Goal: Task Accomplishment & Management: Complete application form

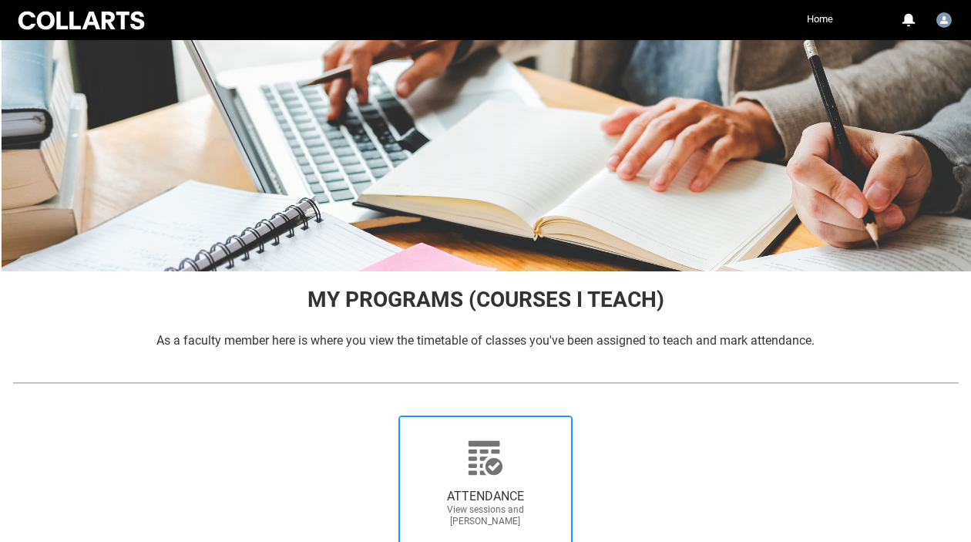
click at [487, 452] on icon at bounding box center [485, 457] width 34 height 34
click at [377, 415] on input "ATTENDANCE View sessions and [PERSON_NAME]" at bounding box center [376, 415] width 1 height 1
radio input "true"
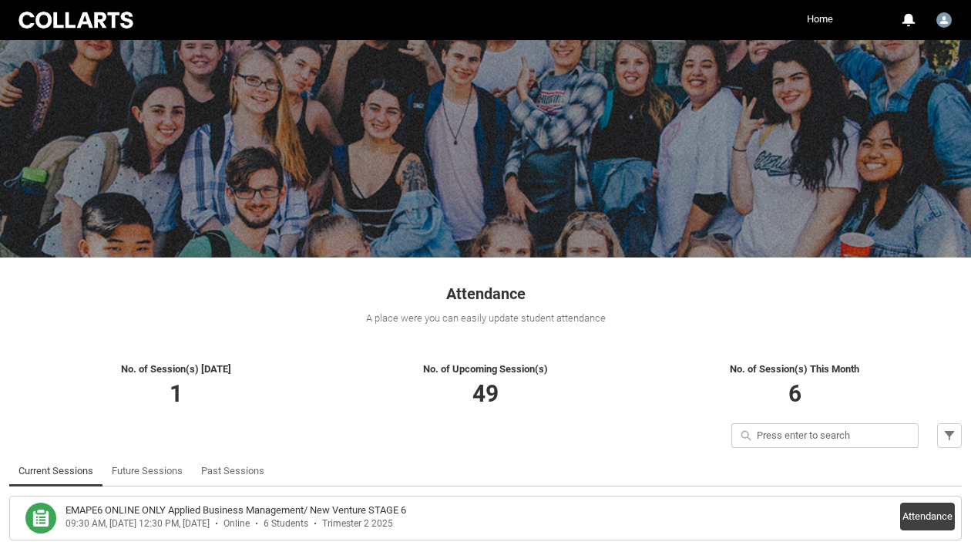
scroll to position [110, 0]
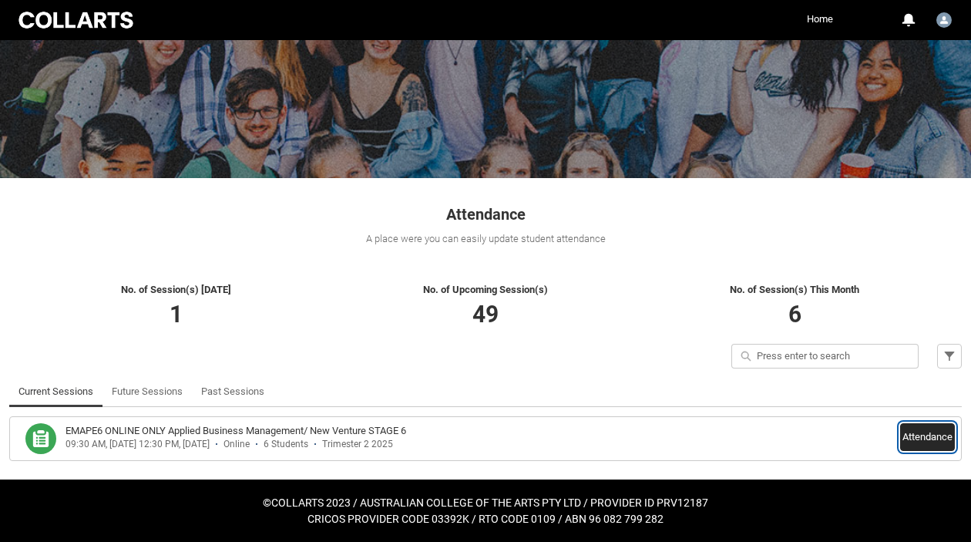
click at [918, 442] on button "Attendance" at bounding box center [927, 437] width 55 height 28
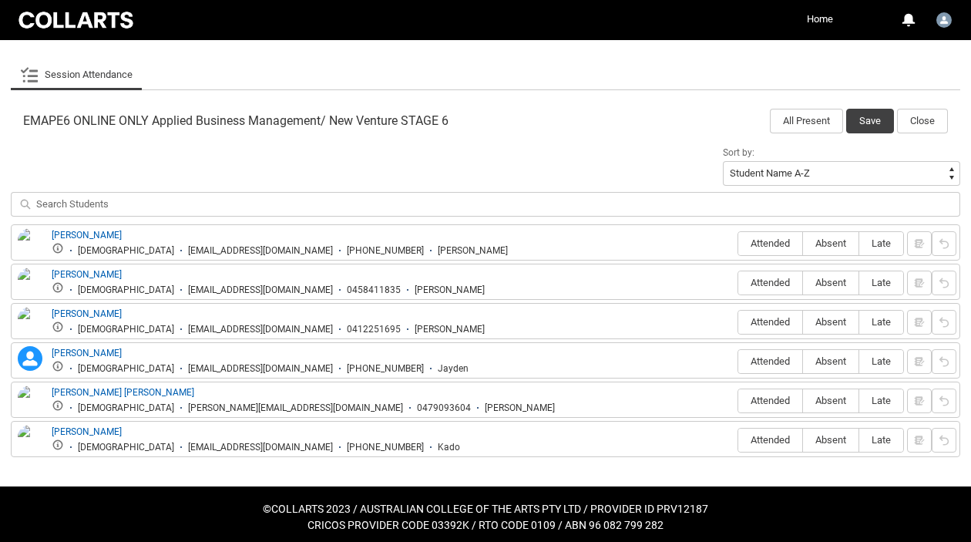
scroll to position [452, 0]
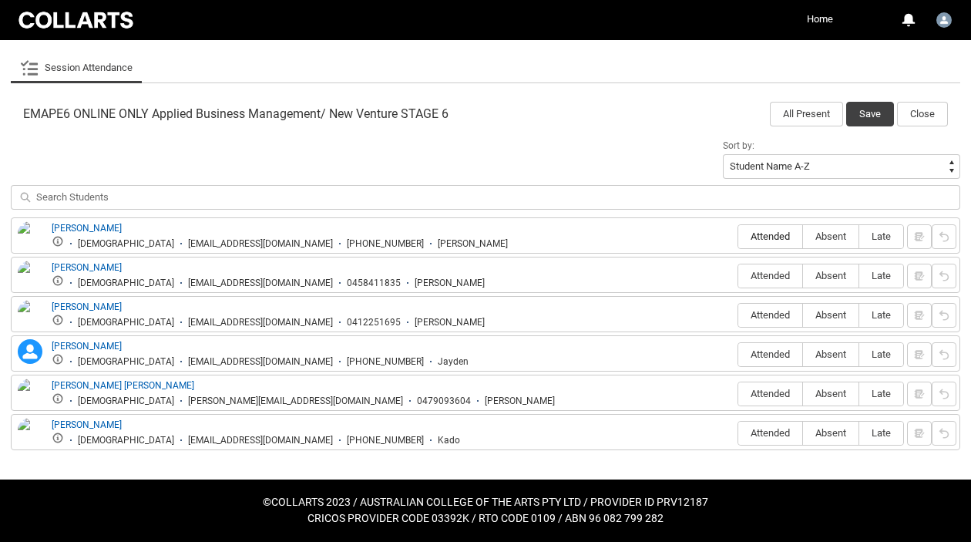
click at [774, 230] on label "Attended" at bounding box center [770, 237] width 64 height 24
click at [738, 236] on input "Attended" at bounding box center [737, 236] width 1 height 1
type lightning-radio-group "Attended"
radio input "true"
click at [829, 277] on span "Absent" at bounding box center [830, 276] width 55 height 12
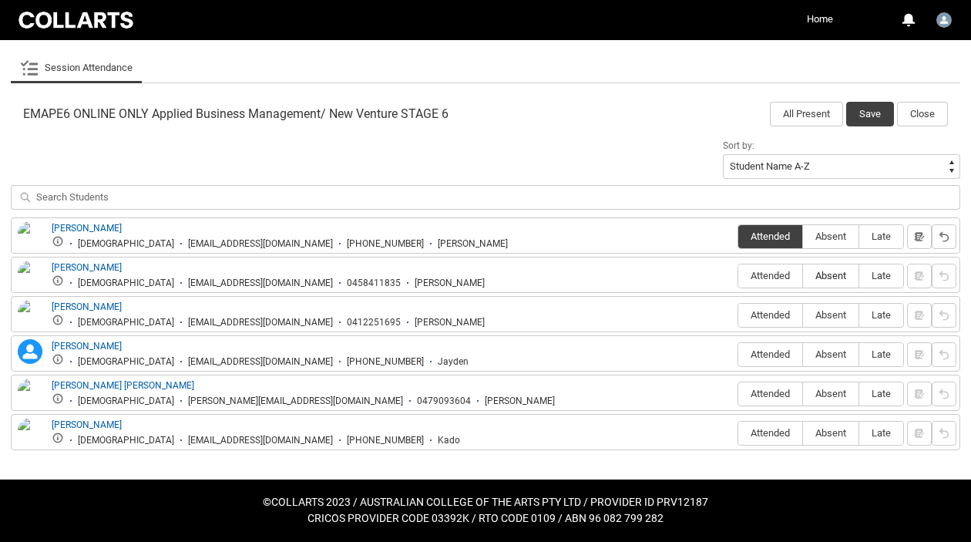
click at [803, 276] on input "Absent" at bounding box center [802, 275] width 1 height 1
type lightning-radio-group "Absent"
radio input "true"
click at [769, 322] on label "Attended" at bounding box center [770, 316] width 64 height 24
click at [738, 315] on input "Attended" at bounding box center [737, 314] width 1 height 1
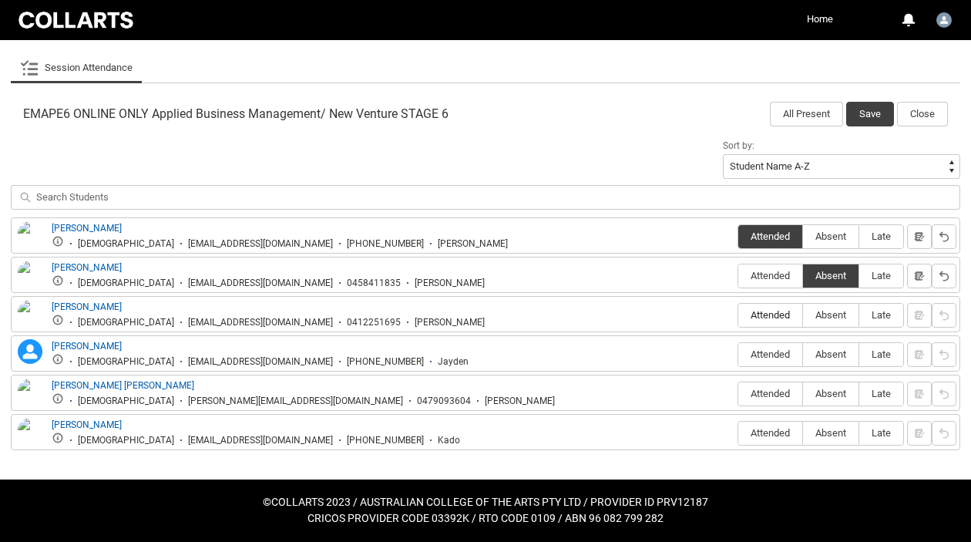
type lightning-radio-group "Attended"
radio input "true"
click at [821, 359] on span "Absent" at bounding box center [830, 354] width 55 height 12
click at [803, 354] on input "Absent" at bounding box center [802, 354] width 1 height 1
type lightning-radio-group "Absent"
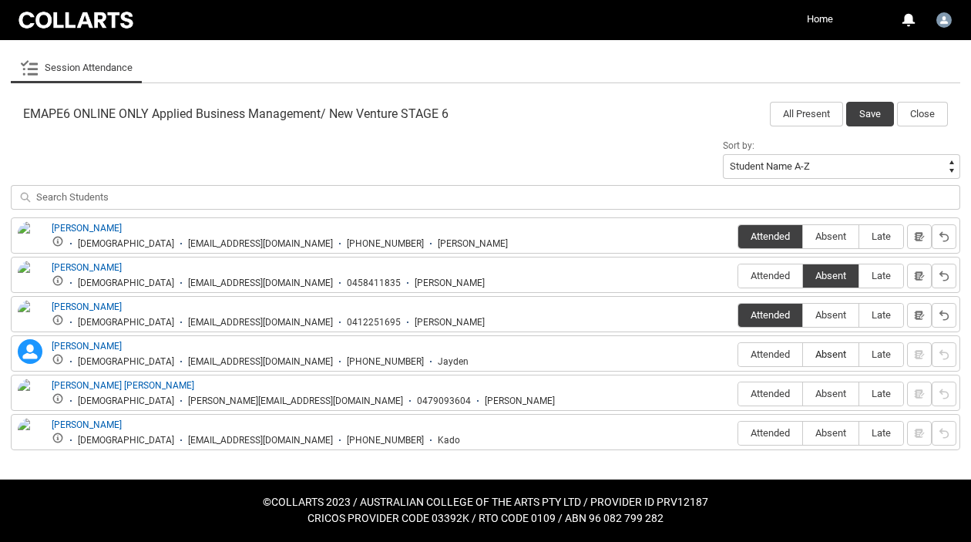
radio input "true"
click at [781, 393] on span "Attended" at bounding box center [770, 394] width 64 height 12
click at [738, 393] on input "Attended" at bounding box center [737, 393] width 1 height 1
type lightning-radio-group "Attended"
radio input "true"
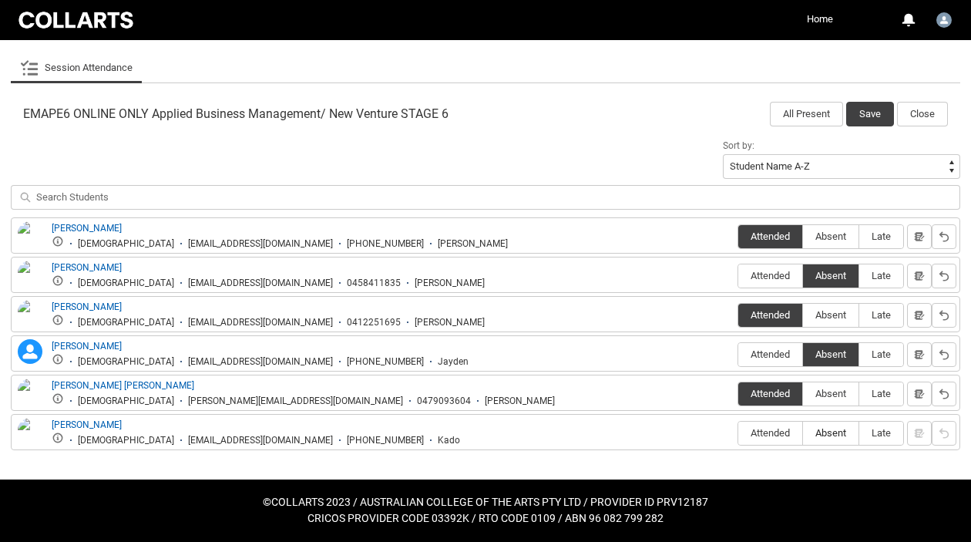
click at [819, 440] on label "Absent" at bounding box center [830, 433] width 55 height 24
click at [803, 433] on input "Absent" at bounding box center [802, 432] width 1 height 1
type lightning-radio-group "Absent"
radio input "true"
click at [866, 110] on button "Save" at bounding box center [870, 114] width 48 height 25
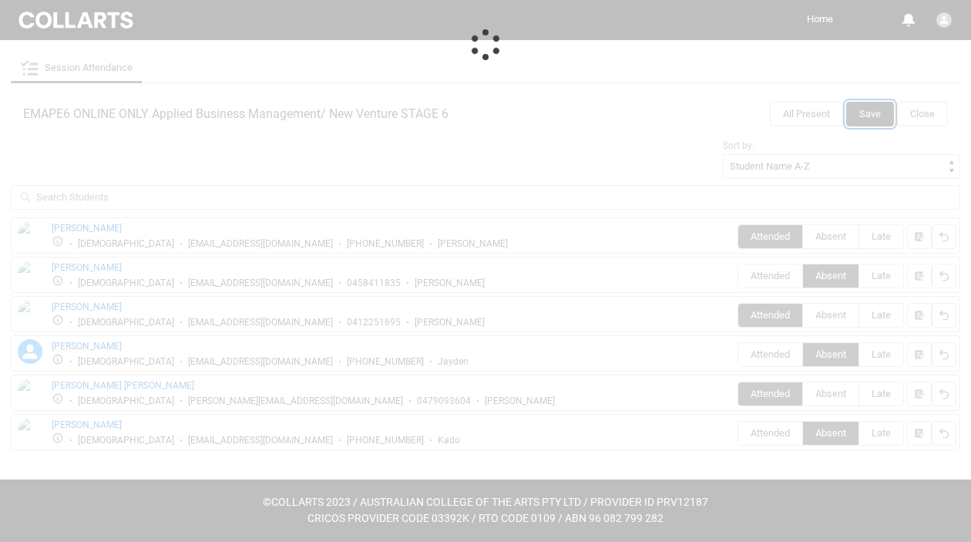
scroll to position [110, 0]
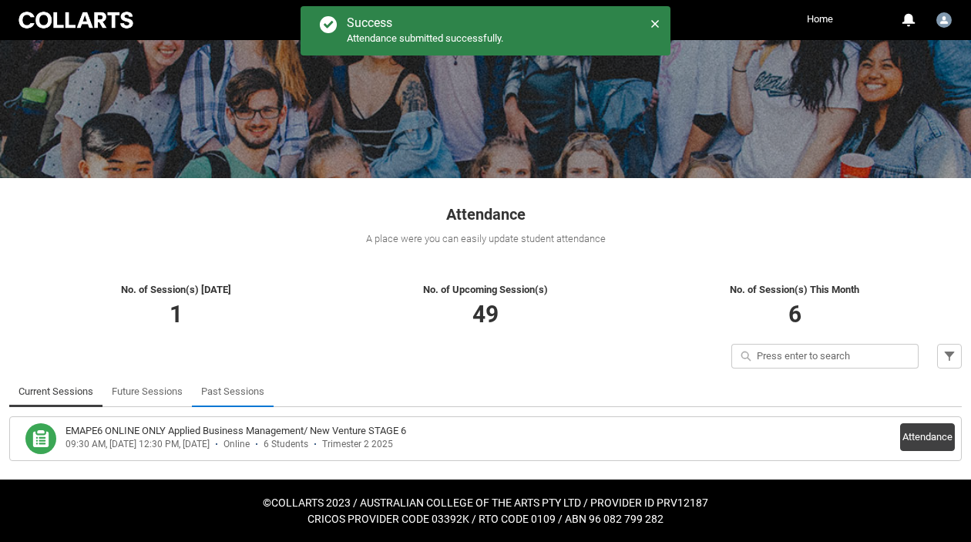
click at [234, 388] on link "Past Sessions" at bounding box center [232, 391] width 63 height 31
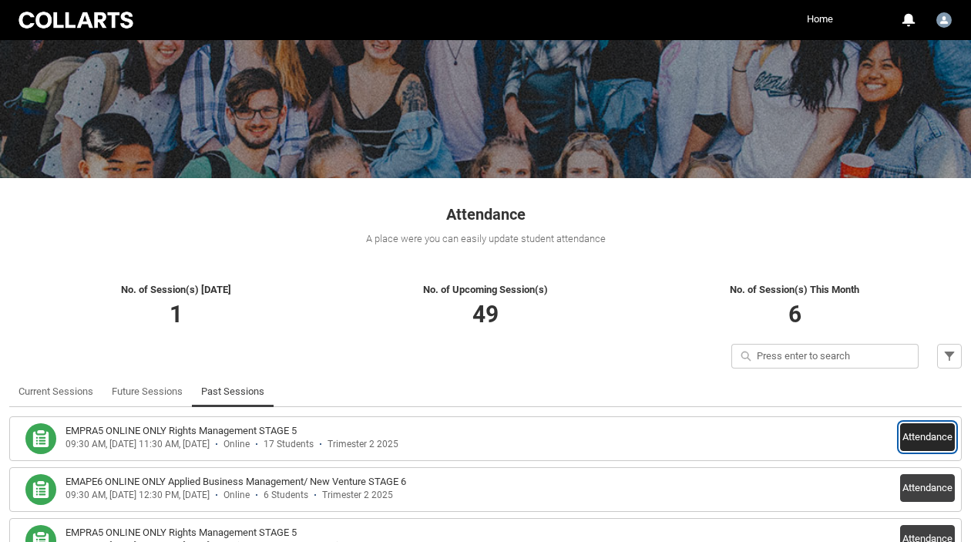
click at [930, 431] on button "Attendance" at bounding box center [927, 437] width 55 height 28
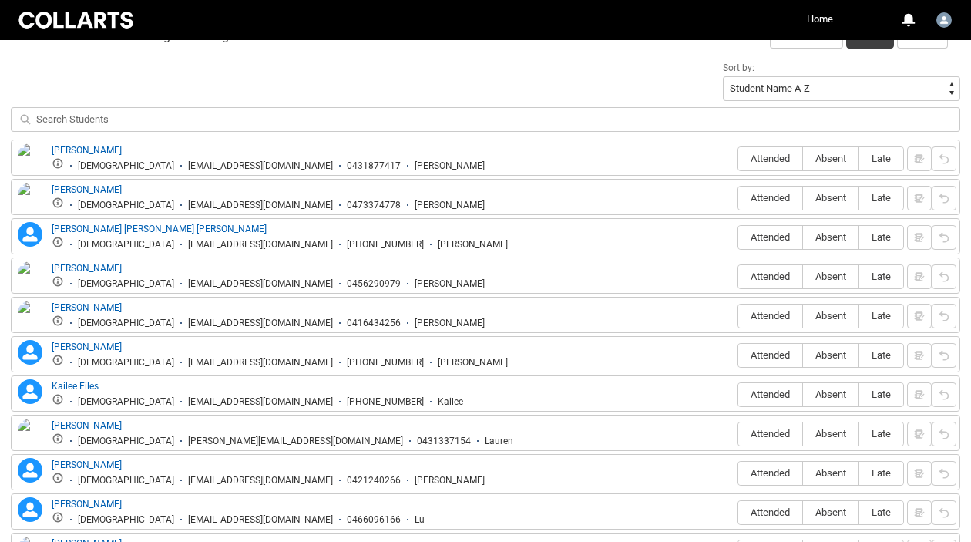
scroll to position [536, 0]
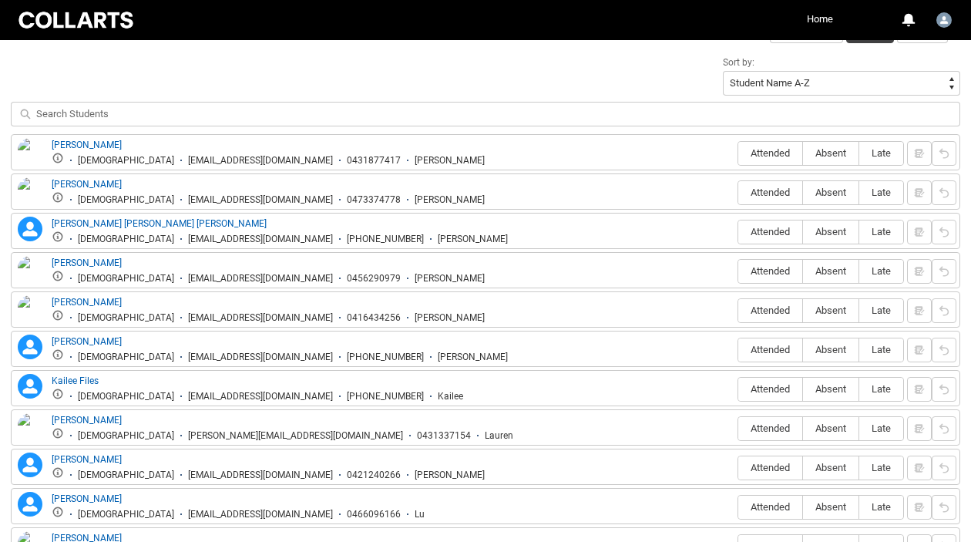
click at [755, 141] on div "Attended Absent Late" at bounding box center [820, 153] width 166 height 25
click at [757, 156] on span "Attended" at bounding box center [770, 153] width 64 height 12
click at [738, 153] on input "Attended" at bounding box center [737, 153] width 1 height 1
type lightning-radio-group "Attended"
radio input "true"
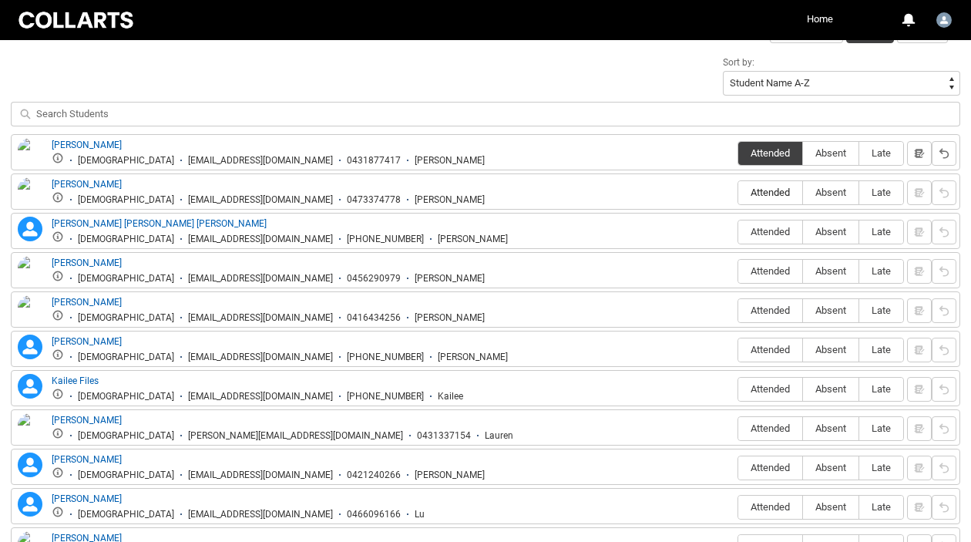
click at [759, 200] on label "Attended" at bounding box center [770, 193] width 64 height 24
click at [738, 193] on input "Attended" at bounding box center [737, 192] width 1 height 1
type lightning-radio-group "Attended"
radio input "true"
click at [830, 231] on span "Absent" at bounding box center [830, 232] width 55 height 12
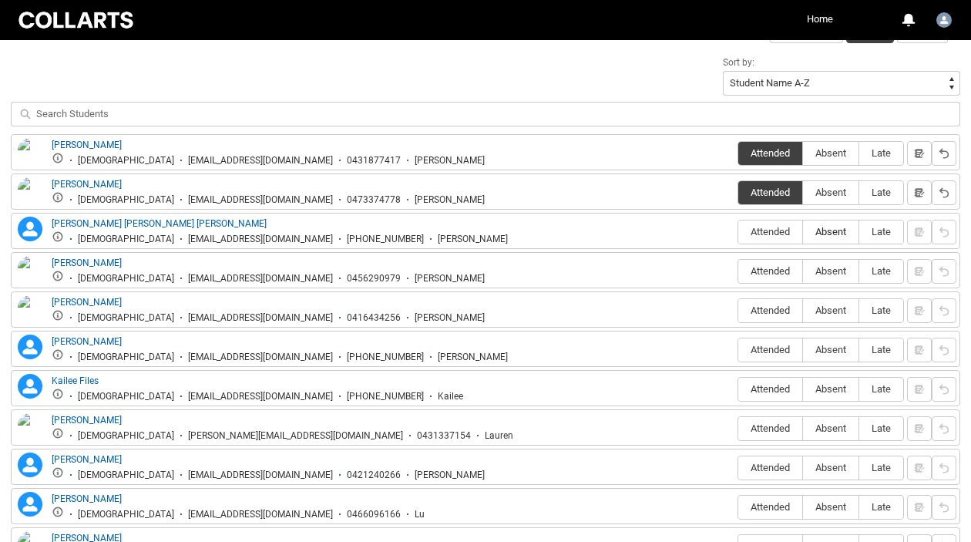
click at [803, 231] on input "Absent" at bounding box center [802, 231] width 1 height 1
type lightning-radio-group "Absent"
radio input "true"
click at [829, 274] on span "Absent" at bounding box center [830, 271] width 55 height 12
click at [803, 271] on input "Absent" at bounding box center [802, 270] width 1 height 1
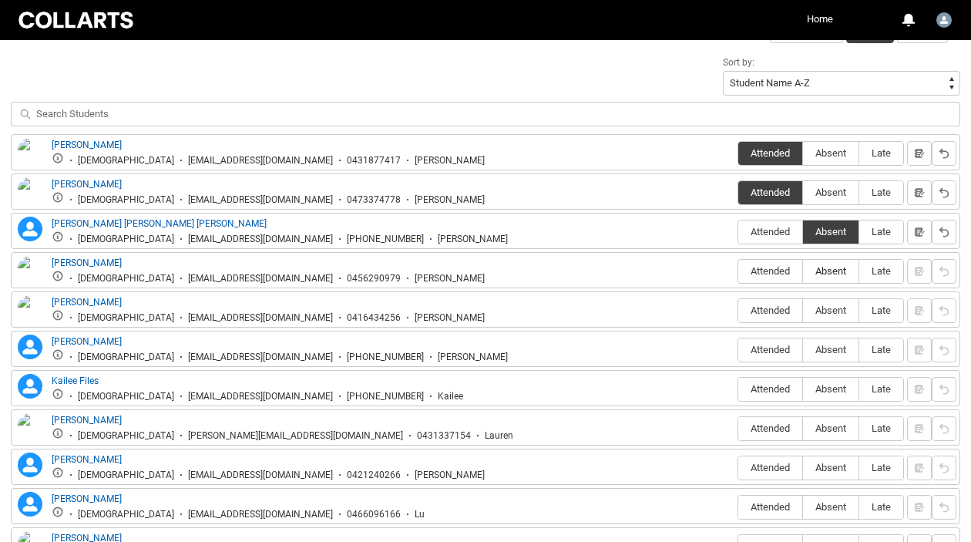
type lightning-radio-group "Absent"
radio input "true"
click at [825, 313] on span "Absent" at bounding box center [830, 310] width 55 height 12
click at [803, 311] on input "Absent" at bounding box center [802, 310] width 1 height 1
type lightning-radio-group "Absent"
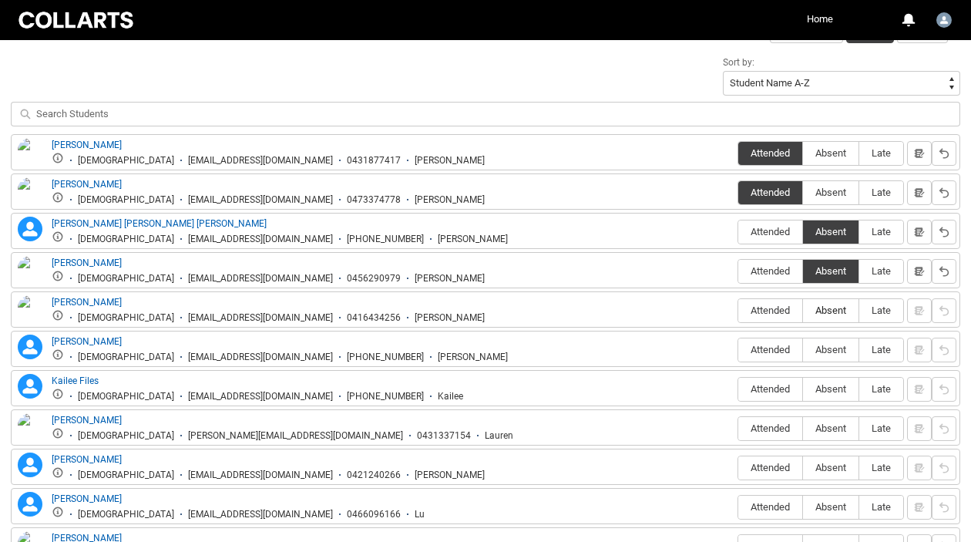
radio input "true"
click at [782, 350] on span "Attended" at bounding box center [770, 350] width 64 height 12
click at [738, 350] on input "Attended" at bounding box center [737, 349] width 1 height 1
type lightning-radio-group "Attended"
radio input "true"
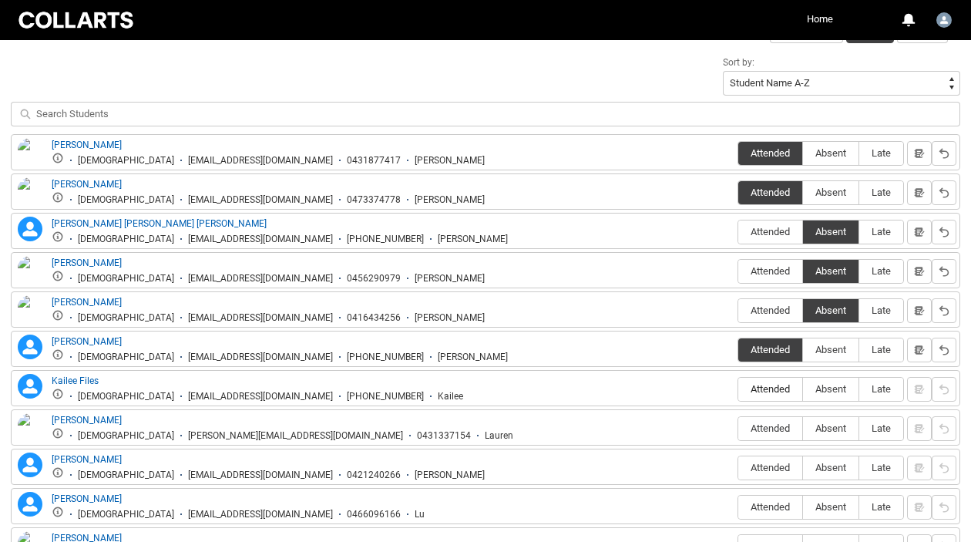
click at [774, 394] on span "Attended" at bounding box center [770, 389] width 64 height 12
click at [738, 389] on input "Attended" at bounding box center [737, 388] width 1 height 1
type lightning-radio-group "Attended"
radio input "true"
click at [818, 428] on span "Absent" at bounding box center [830, 428] width 55 height 12
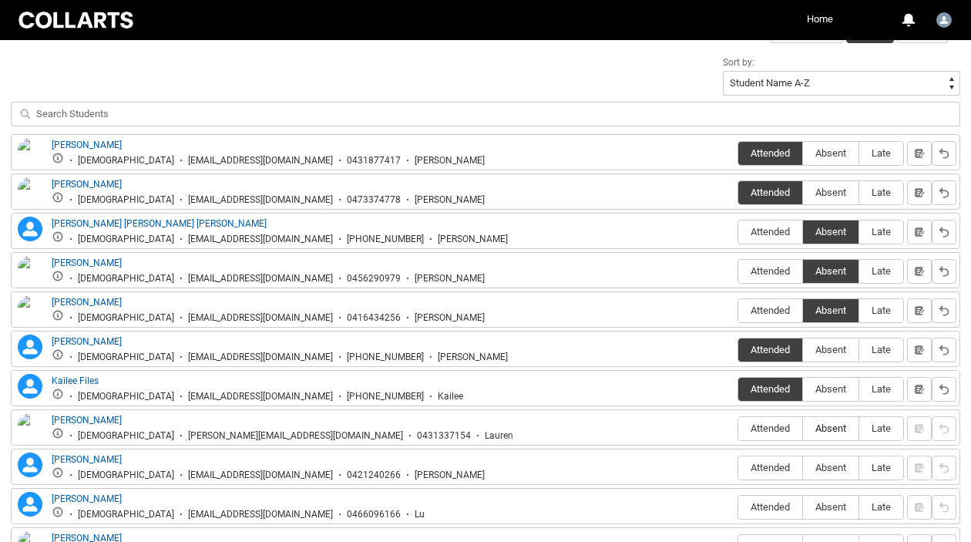
click at [803, 428] on input "Absent" at bounding box center [802, 428] width 1 height 1
type lightning-radio-group "Absent"
radio input "true"
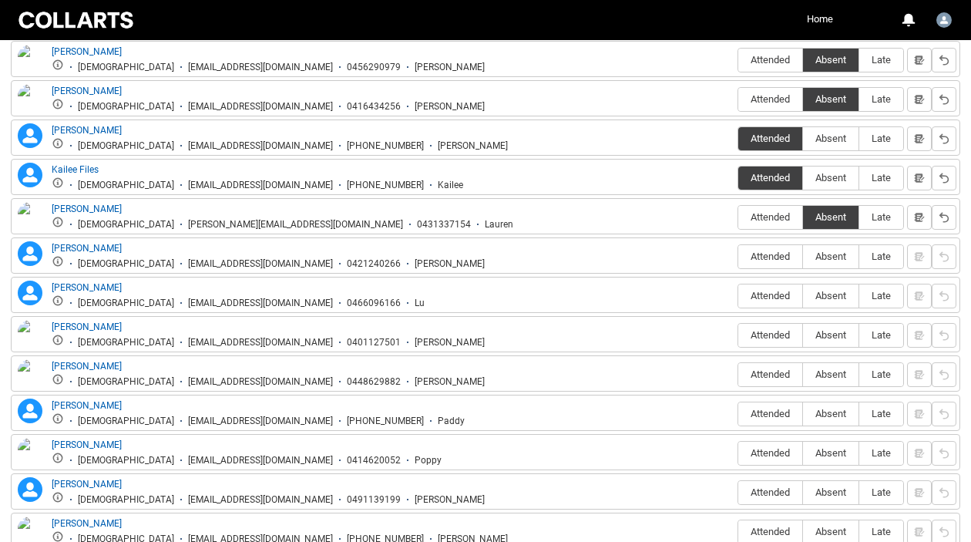
scroll to position [750, 0]
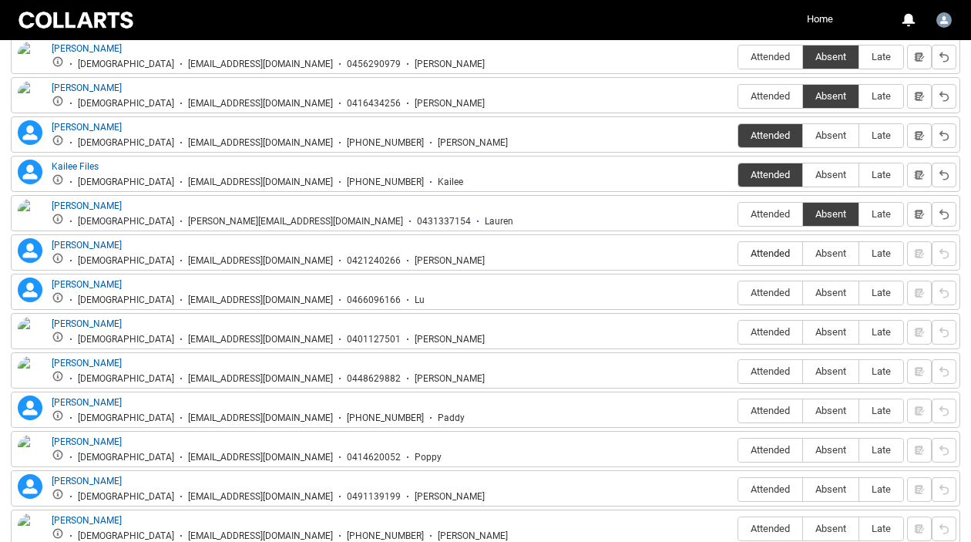
click at [764, 252] on span "Attended" at bounding box center [770, 253] width 64 height 12
click at [738, 253] on input "Attended" at bounding box center [737, 253] width 1 height 1
type lightning-radio-group "Attended"
radio input "true"
click at [771, 293] on span "Attended" at bounding box center [770, 293] width 64 height 12
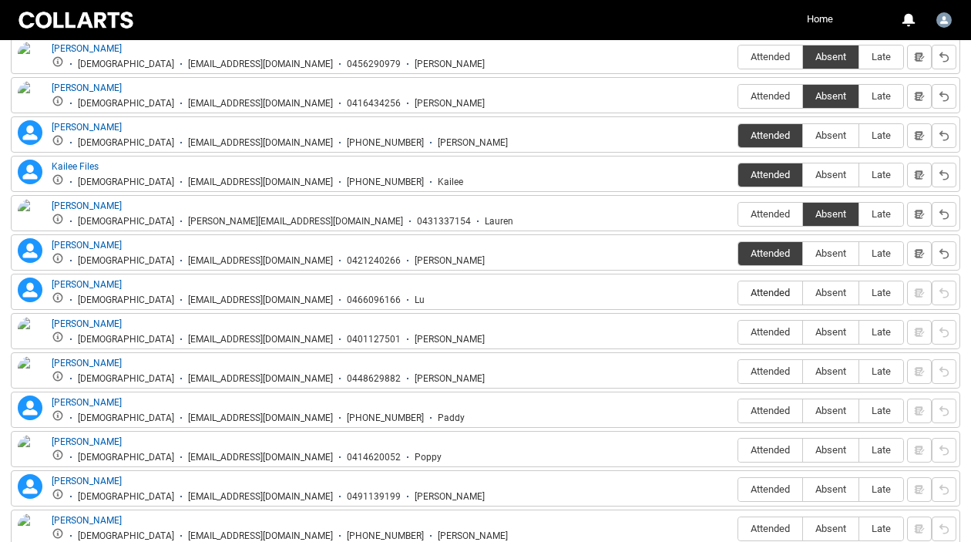
click at [738, 293] on input "Attended" at bounding box center [737, 292] width 1 height 1
type lightning-radio-group "Attended"
radio input "true"
click at [770, 333] on span "Attended" at bounding box center [770, 332] width 64 height 12
click at [738, 332] on input "Attended" at bounding box center [737, 331] width 1 height 1
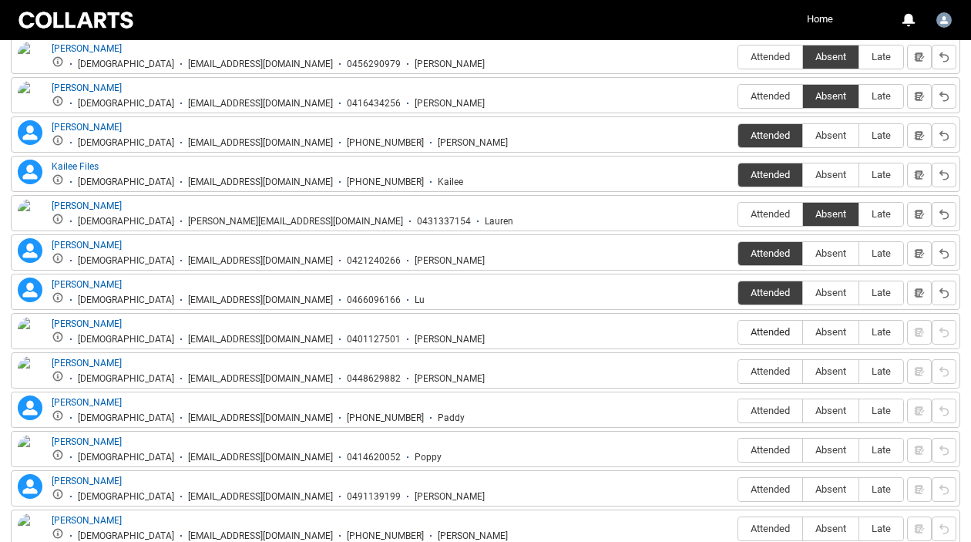
type lightning-radio-group "Attended"
radio input "true"
click at [765, 366] on span "Attended" at bounding box center [770, 371] width 64 height 12
click at [738, 371] on input "Attended" at bounding box center [737, 371] width 1 height 1
type lightning-radio-group "Attended"
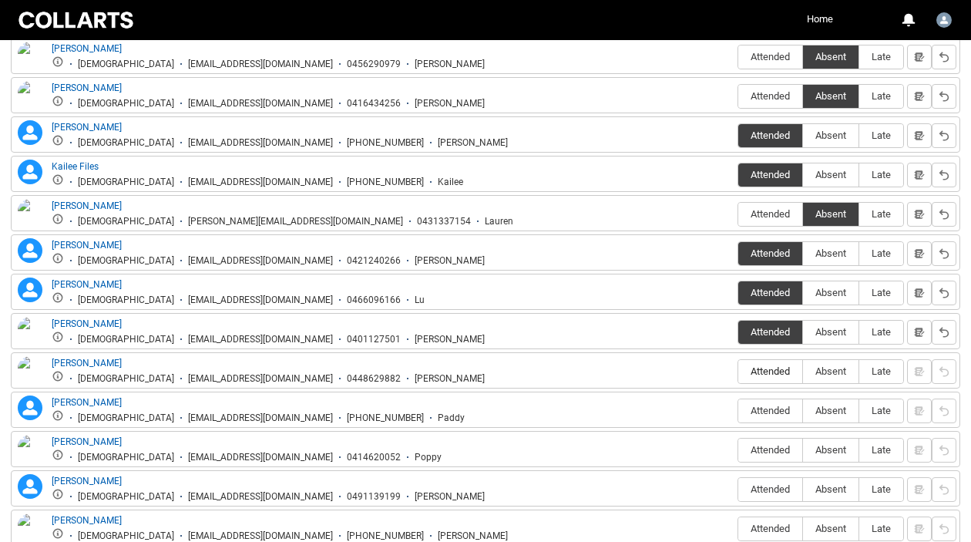
radio input "true"
click at [818, 407] on span "Absent" at bounding box center [830, 411] width 55 height 12
click at [803, 410] on input "Absent" at bounding box center [802, 410] width 1 height 1
type lightning-radio-group "Absent"
radio input "true"
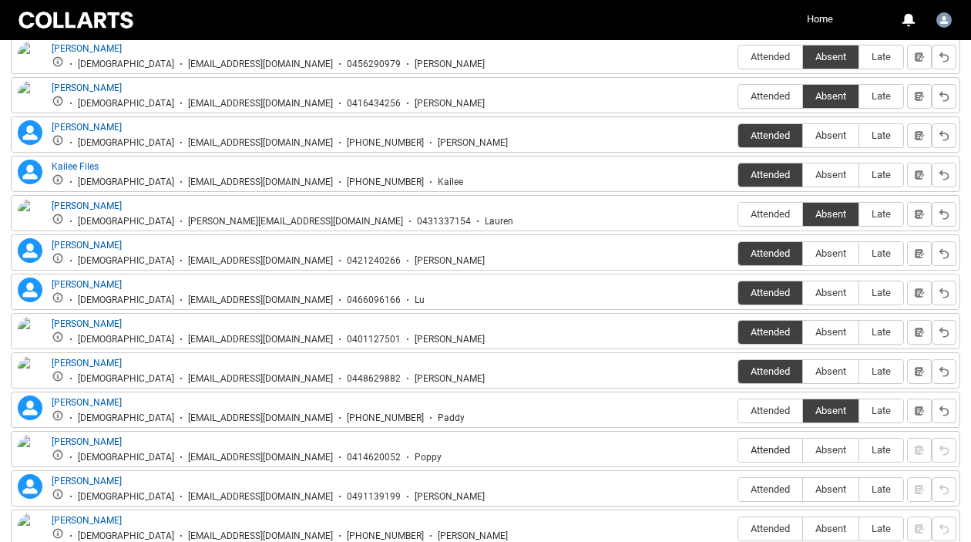
click at [757, 438] on span "Attended" at bounding box center [770, 450] width 64 height 24
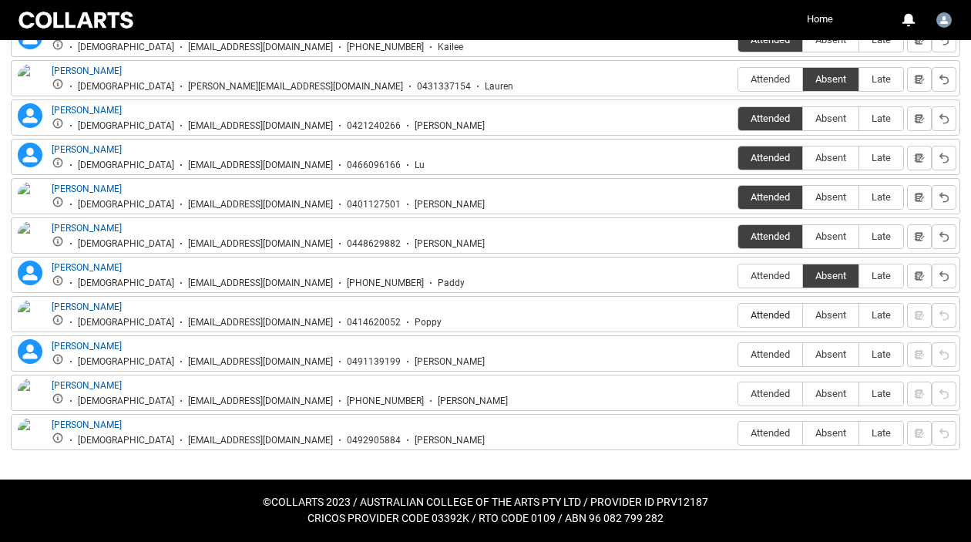
click at [762, 316] on span "Attended" at bounding box center [770, 315] width 64 height 12
click at [738, 315] on input "Attended" at bounding box center [737, 314] width 1 height 1
type lightning-radio-group "Attended"
radio input "true"
click at [773, 351] on span "Attended" at bounding box center [770, 354] width 64 height 12
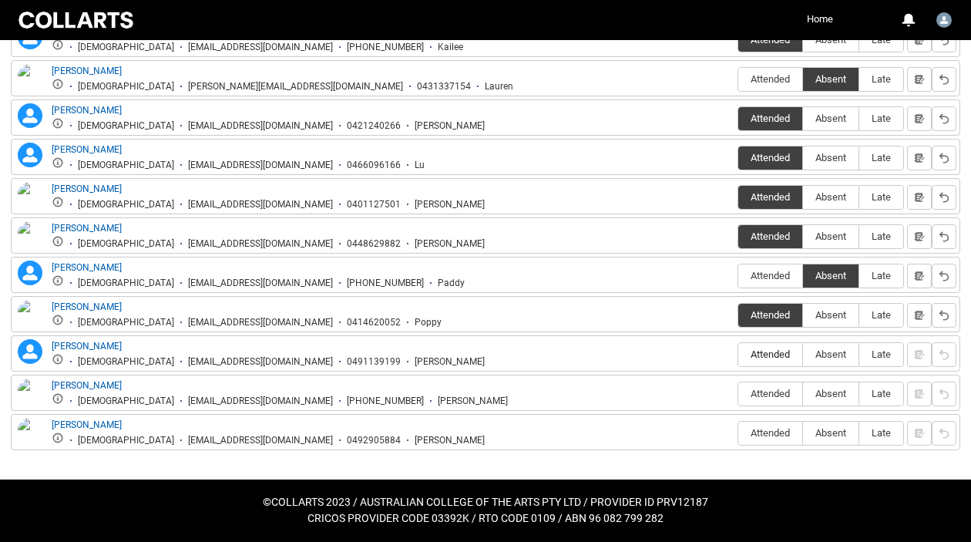
click at [738, 354] on input "Attended" at bounding box center [737, 354] width 1 height 1
type lightning-radio-group "Attended"
radio input "true"
click at [772, 394] on span "Attended" at bounding box center [770, 394] width 64 height 12
click at [738, 394] on input "Attended" at bounding box center [737, 393] width 1 height 1
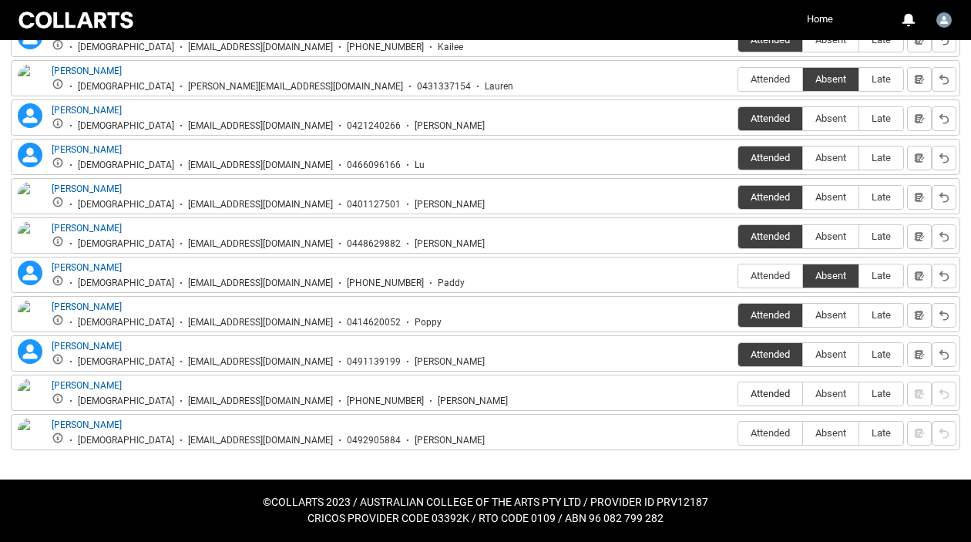
type lightning-radio-group "Attended"
radio input "true"
click at [774, 430] on span "Attended" at bounding box center [770, 433] width 64 height 12
click at [738, 432] on input "Attended" at bounding box center [737, 432] width 1 height 1
type lightning-radio-group "Attended"
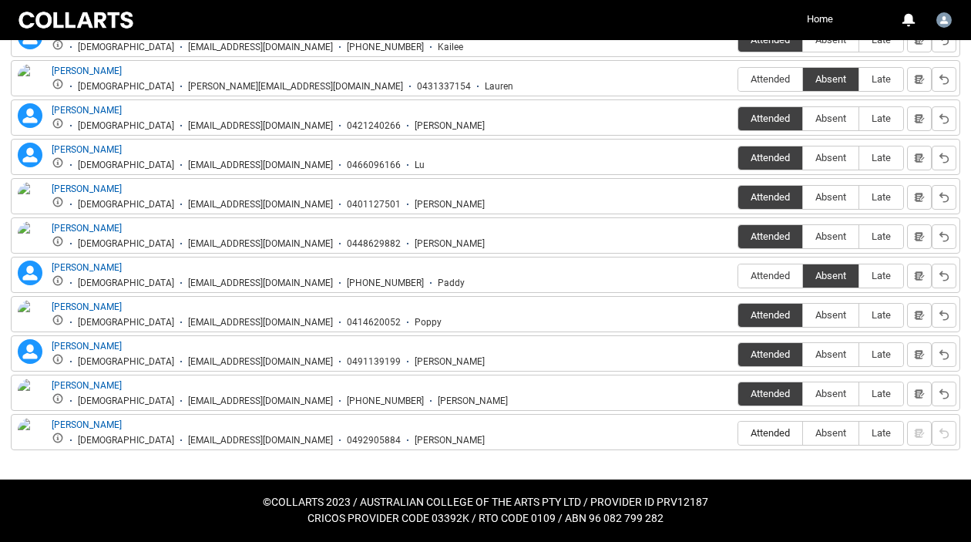
radio input "true"
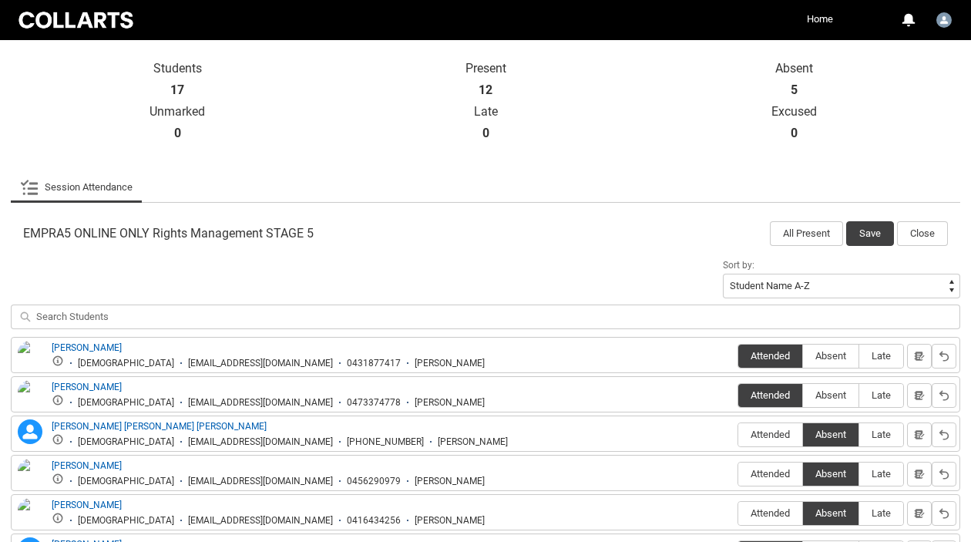
scroll to position [344, 0]
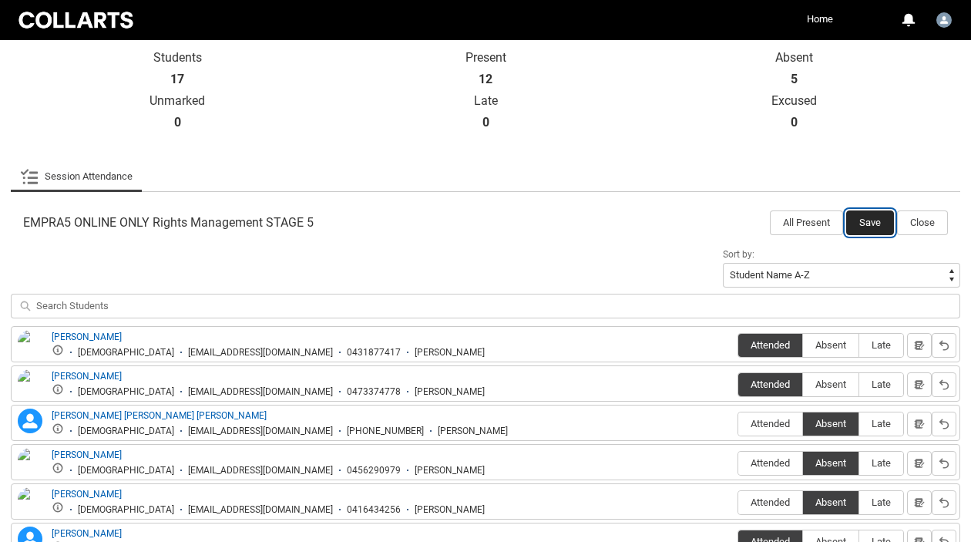
click at [876, 220] on button "Save" at bounding box center [870, 222] width 48 height 25
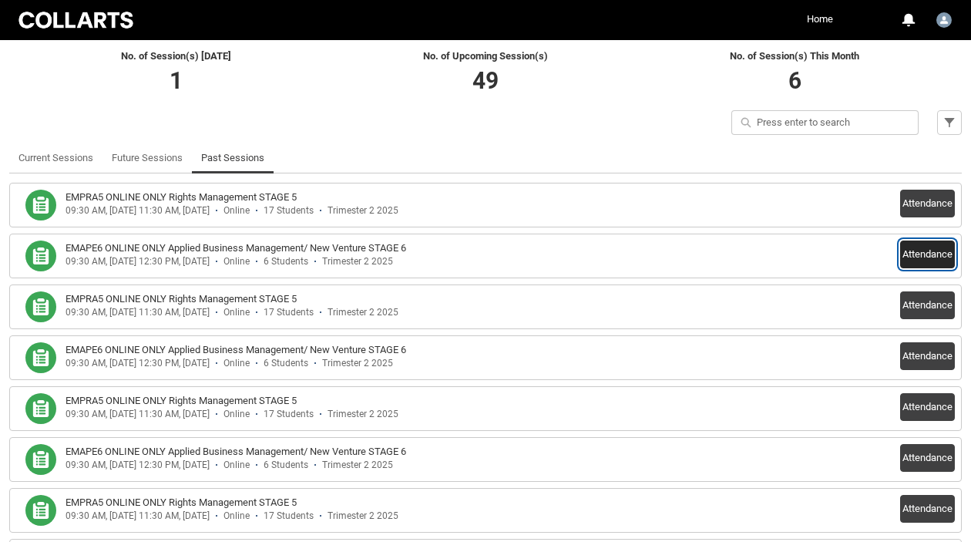
click at [925, 257] on button "Attendance" at bounding box center [927, 254] width 55 height 28
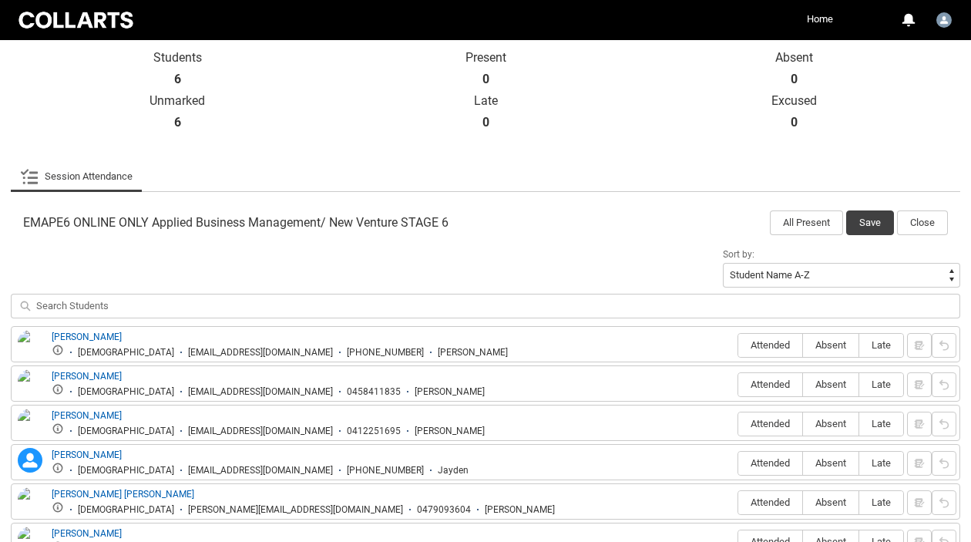
scroll to position [452, 0]
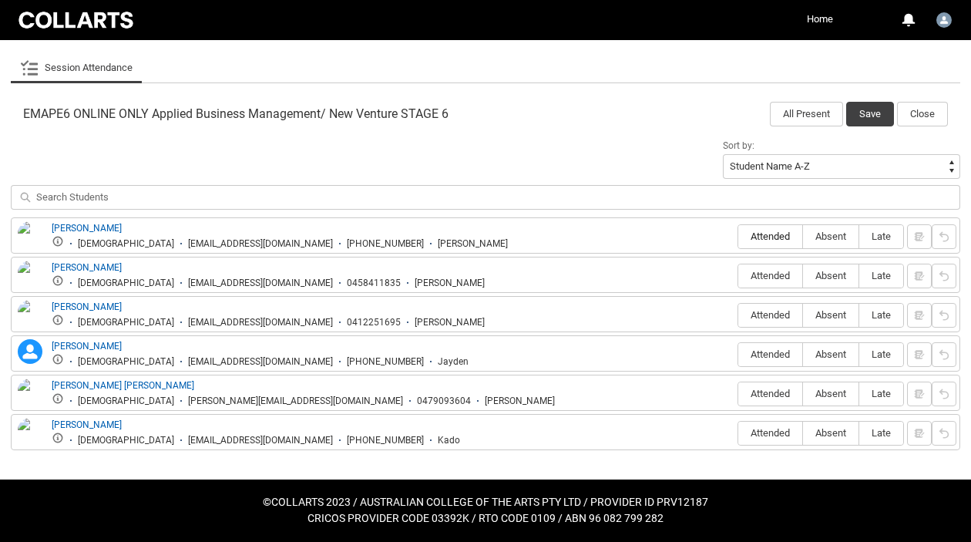
click at [769, 234] on span "Attended" at bounding box center [770, 236] width 64 height 12
click at [738, 236] on input "Attended" at bounding box center [737, 236] width 1 height 1
type lightning-radio-group "Attended"
radio input "true"
click at [828, 279] on span "Absent" at bounding box center [830, 276] width 55 height 12
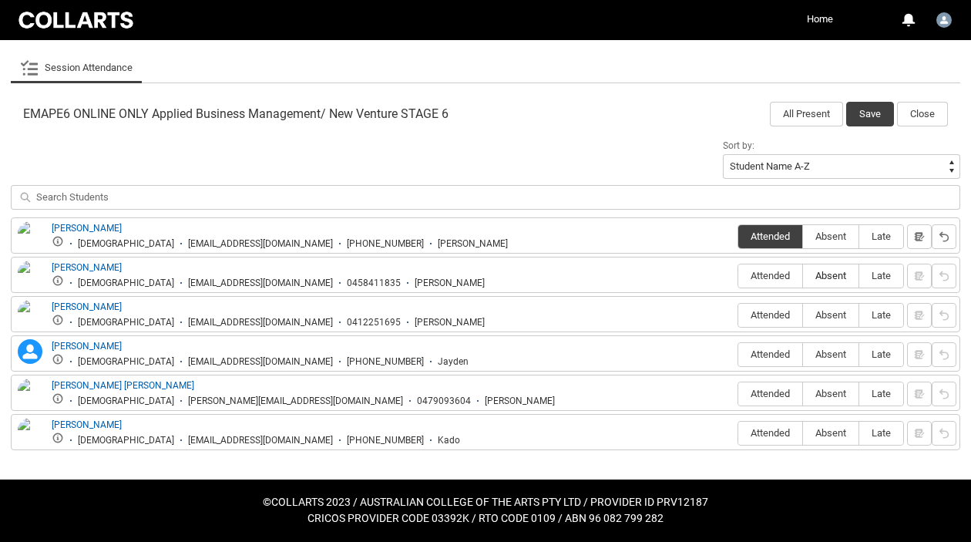
click at [803, 276] on input "Absent" at bounding box center [802, 275] width 1 height 1
type lightning-radio-group "Absent"
radio input "true"
click at [779, 304] on label "Attended" at bounding box center [770, 316] width 64 height 24
click at [738, 314] on input "Attended" at bounding box center [737, 314] width 1 height 1
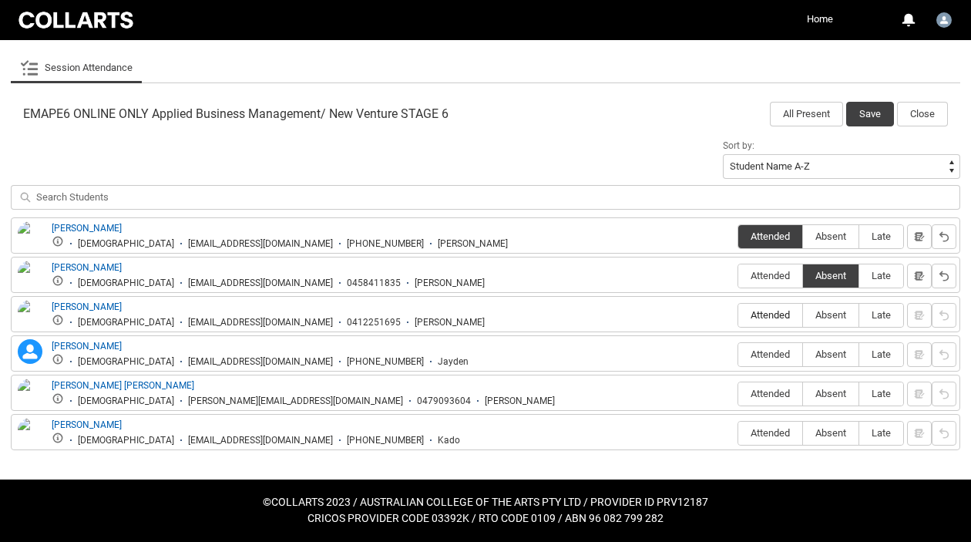
type lightning-radio-group "Attended"
radio input "true"
click at [831, 354] on span "Absent" at bounding box center [830, 354] width 55 height 12
click at [803, 354] on input "Absent" at bounding box center [802, 354] width 1 height 1
type lightning-radio-group "Absent"
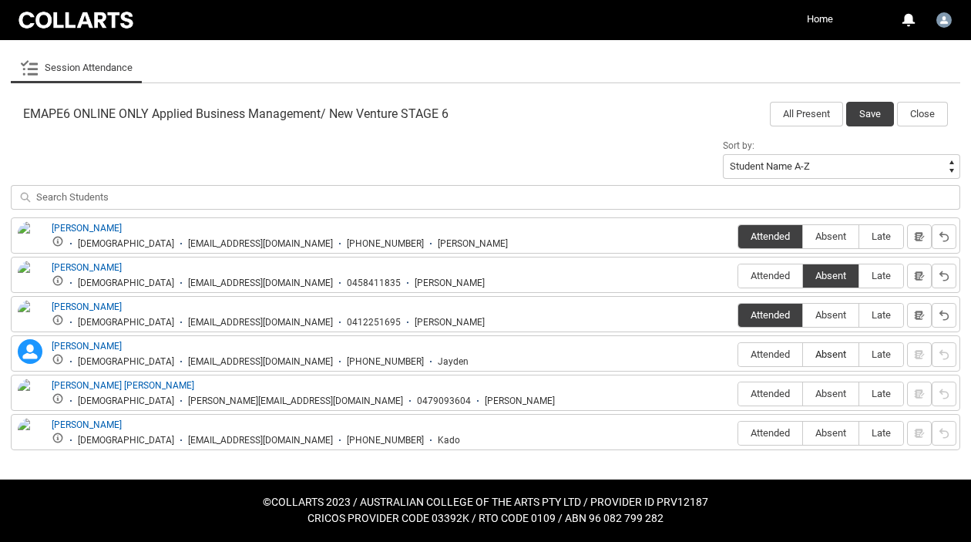
radio input "true"
click at [776, 388] on span "Attended" at bounding box center [770, 394] width 64 height 12
click at [738, 393] on input "Attended" at bounding box center [737, 393] width 1 height 1
type lightning-radio-group "Attended"
radio input "true"
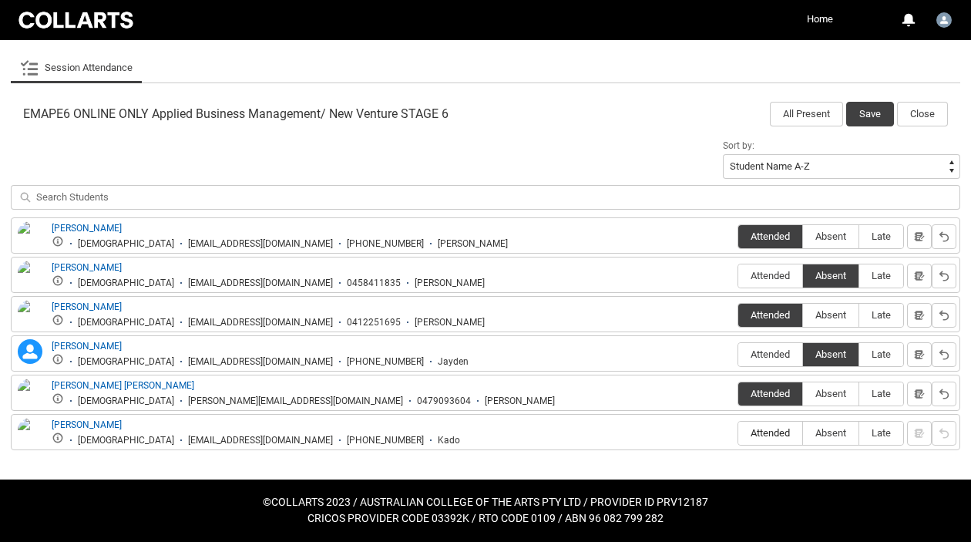
click at [769, 435] on span "Attended" at bounding box center [770, 433] width 64 height 12
click at [738, 433] on input "Attended" at bounding box center [737, 432] width 1 height 1
type lightning-radio-group "Attended"
radio input "true"
click at [861, 112] on button "Save" at bounding box center [870, 114] width 48 height 25
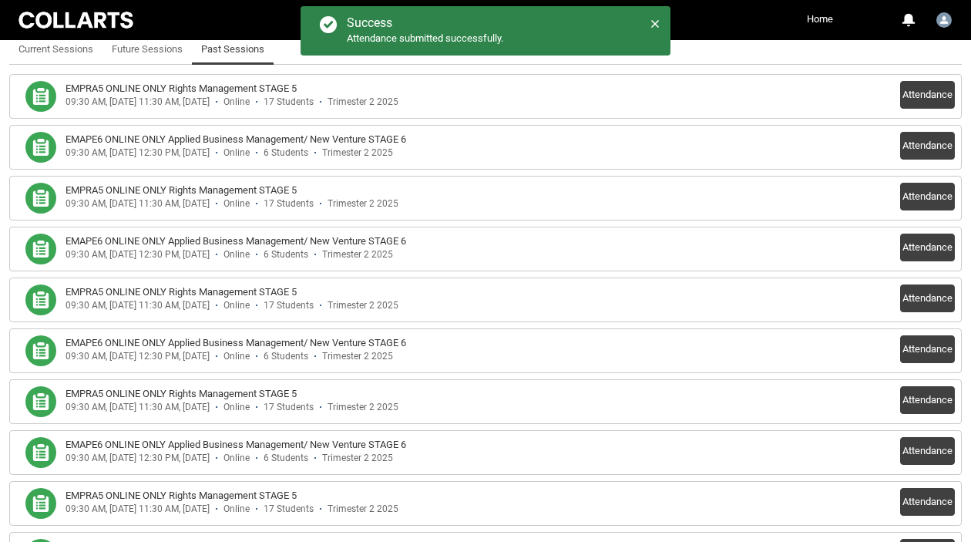
scroll to position [465, 0]
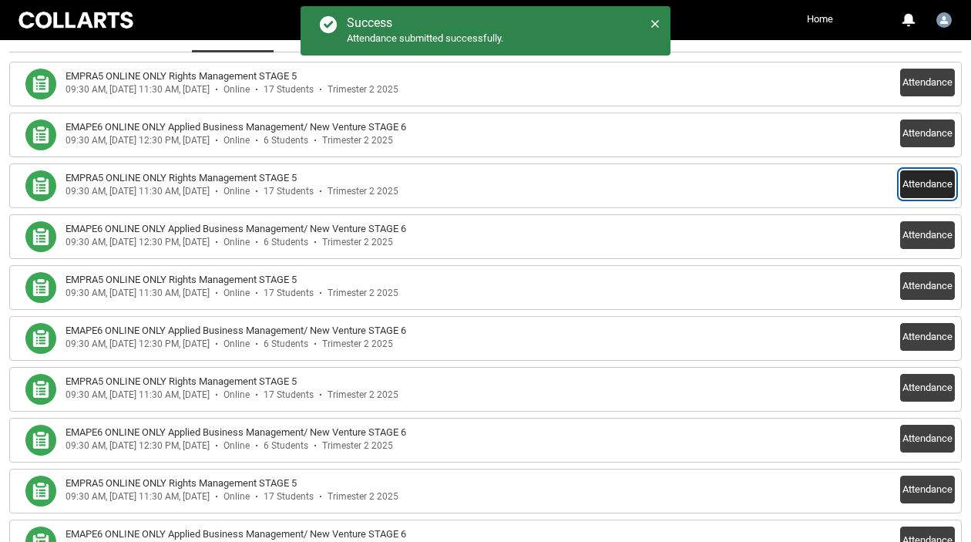
click at [918, 181] on button "Attendance" at bounding box center [927, 184] width 55 height 28
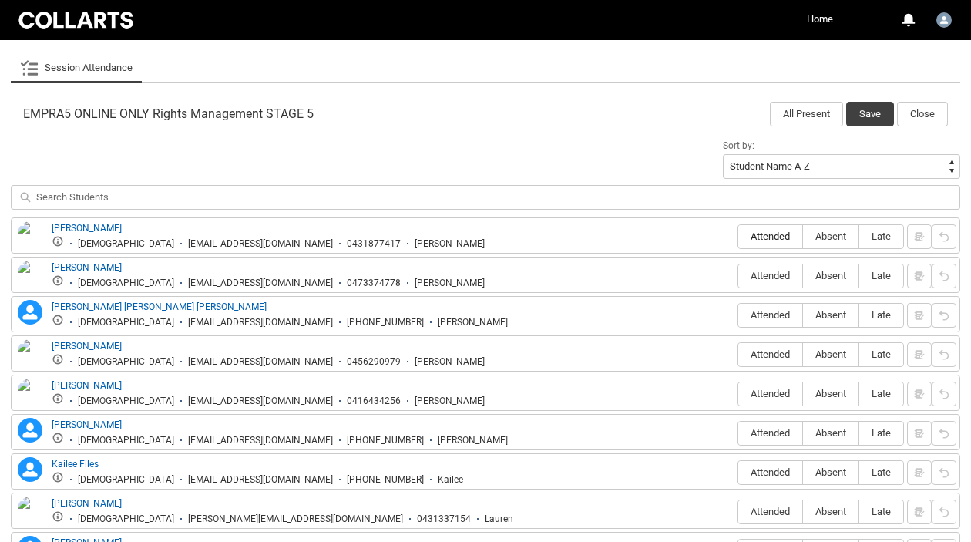
click at [772, 238] on span "Attended" at bounding box center [770, 236] width 64 height 12
click at [738, 237] on input "Attended" at bounding box center [737, 236] width 1 height 1
type lightning-radio-group "Attended"
radio input "true"
click at [823, 280] on span "Absent" at bounding box center [830, 276] width 55 height 12
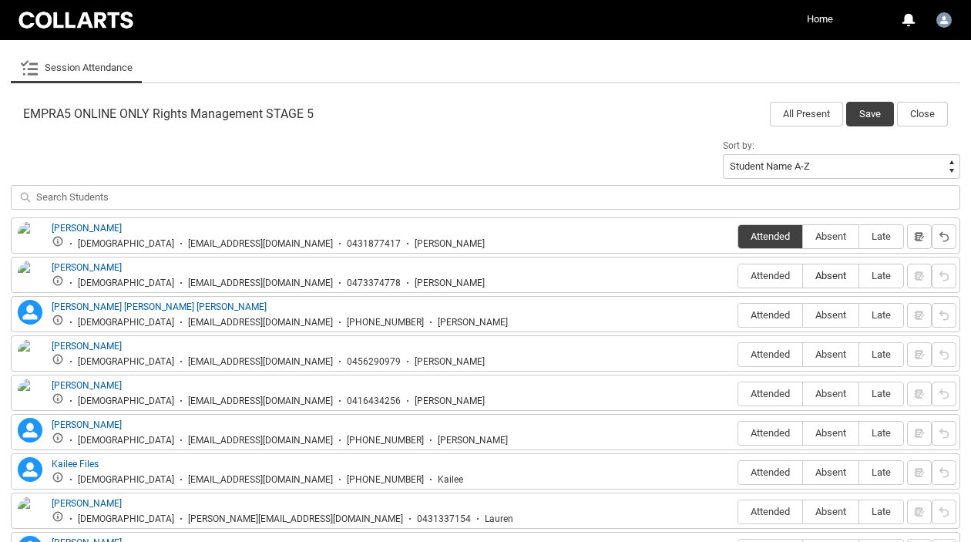
click at [803, 276] on input "Absent" at bounding box center [802, 275] width 1 height 1
type lightning-radio-group "Absent"
radio input "true"
click at [820, 317] on span "Absent" at bounding box center [830, 315] width 55 height 12
click at [803, 315] on input "Absent" at bounding box center [802, 314] width 1 height 1
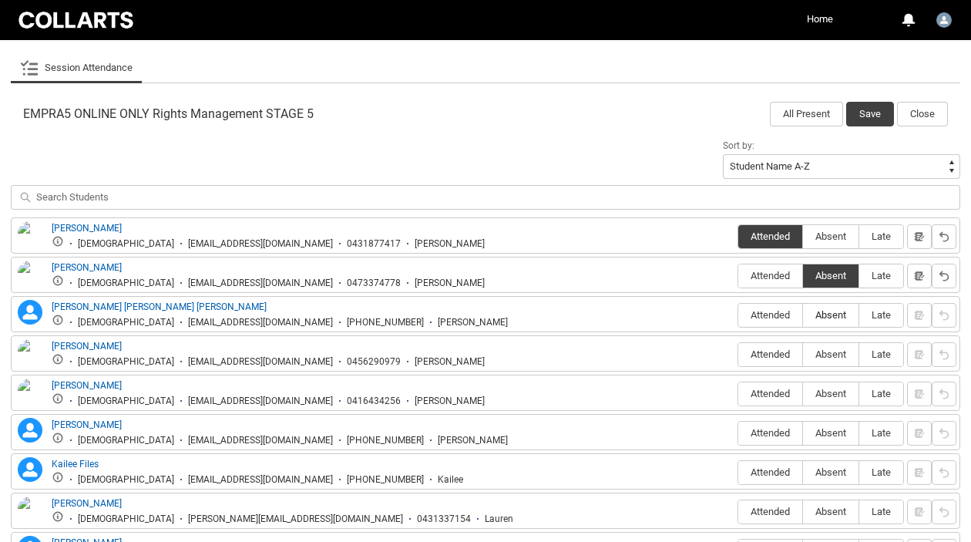
type lightning-radio-group "Absent"
radio input "true"
click at [817, 351] on span "Absent" at bounding box center [830, 354] width 55 height 12
click at [803, 354] on input "Absent" at bounding box center [802, 354] width 1 height 1
type lightning-radio-group "Absent"
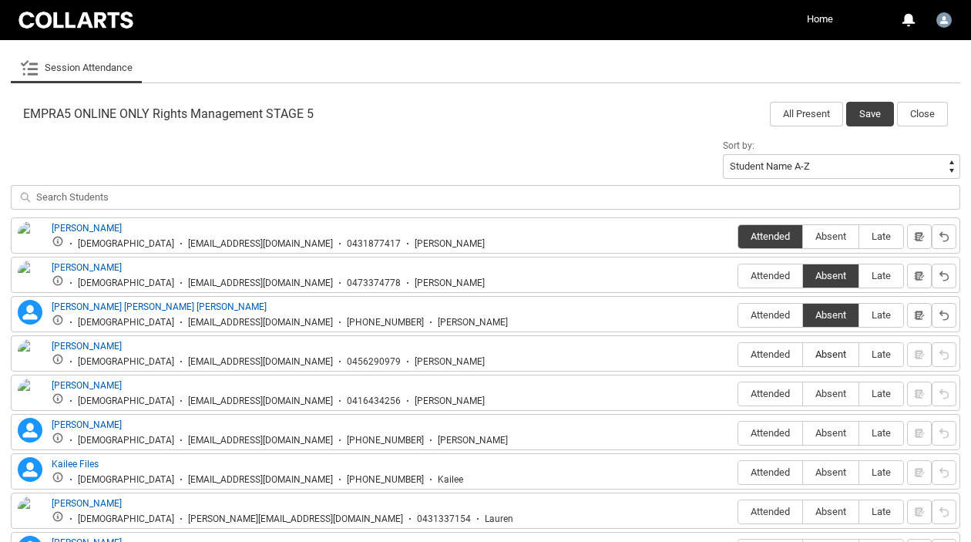
radio input "true"
click at [818, 388] on span "Absent" at bounding box center [830, 394] width 55 height 12
click at [803, 393] on input "Absent" at bounding box center [802, 393] width 1 height 1
type lightning-radio-group "Absent"
radio input "true"
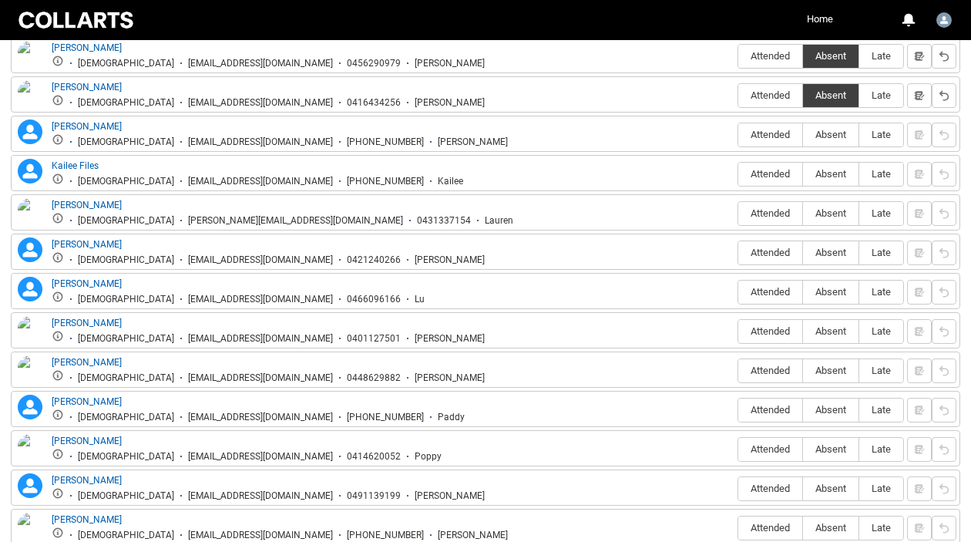
scroll to position [744, 0]
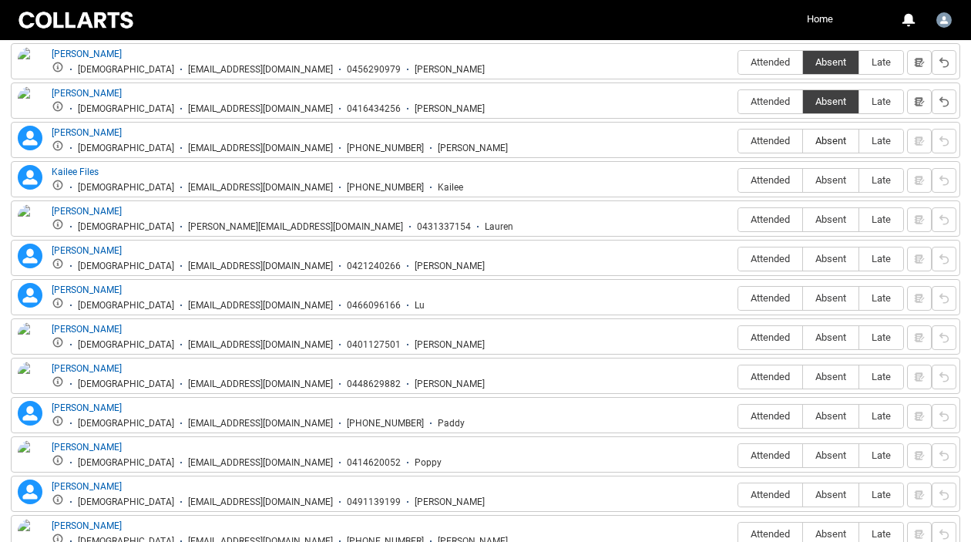
click at [827, 143] on span "Absent" at bounding box center [830, 141] width 55 height 12
click at [803, 141] on input "Absent" at bounding box center [802, 140] width 1 height 1
type lightning-radio-group "Absent"
radio input "true"
click at [827, 169] on label "Absent" at bounding box center [830, 181] width 55 height 24
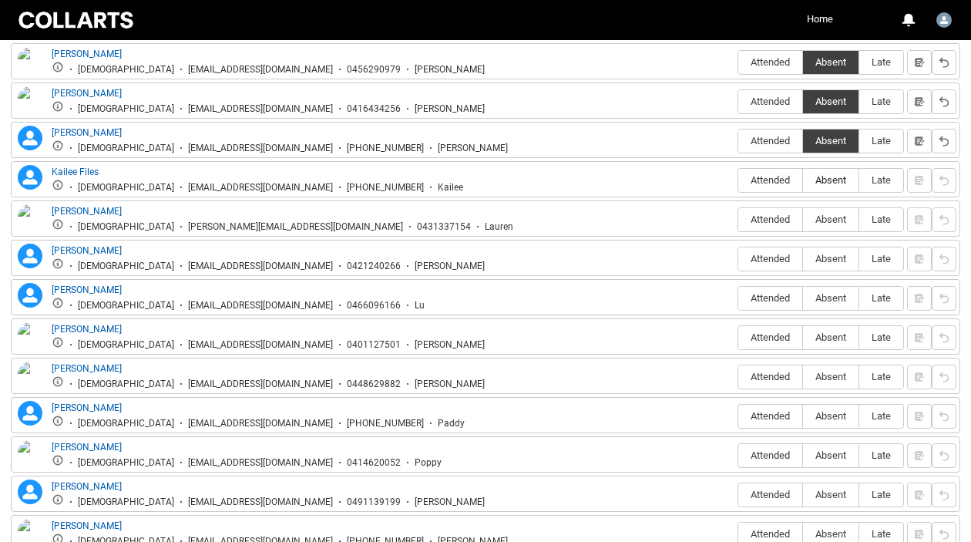
click at [803, 180] on input "Absent" at bounding box center [802, 180] width 1 height 1
type lightning-radio-group "Absent"
radio input "true"
click at [821, 214] on span "Absent" at bounding box center [830, 219] width 55 height 12
click at [803, 219] on input "Absent" at bounding box center [802, 219] width 1 height 1
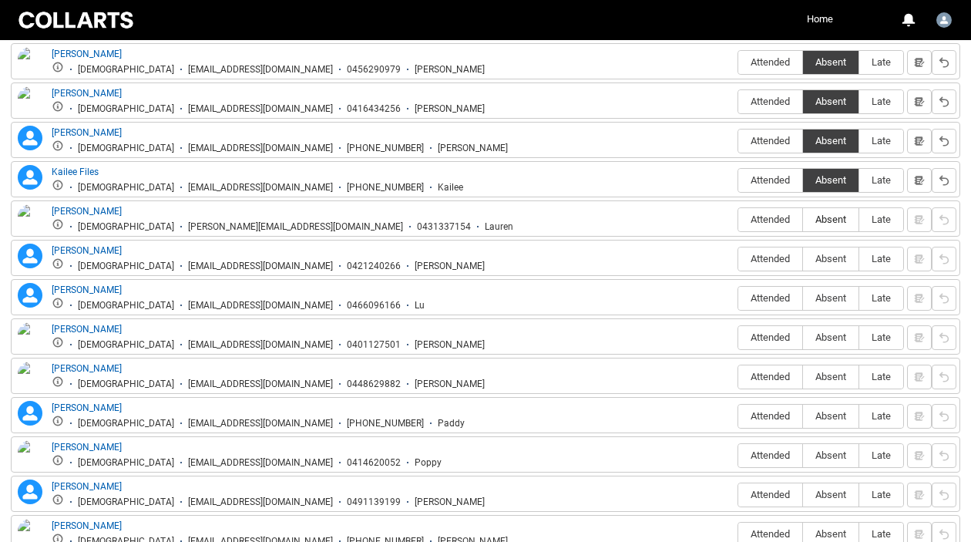
type lightning-radio-group "Absent"
radio input "true"
click at [824, 257] on span "Absent" at bounding box center [830, 259] width 55 height 12
click at [803, 258] on input "Absent" at bounding box center [802, 258] width 1 height 1
type lightning-radio-group "Absent"
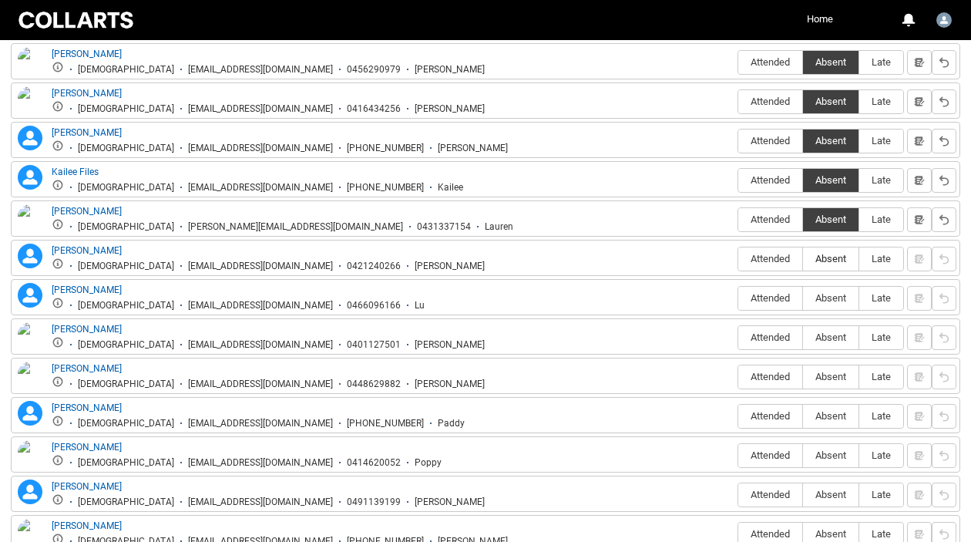
radio input "true"
click at [837, 291] on label "Absent" at bounding box center [830, 299] width 55 height 24
click at [803, 297] on input "Absent" at bounding box center [802, 297] width 1 height 1
type lightning-radio-group "Absent"
radio input "true"
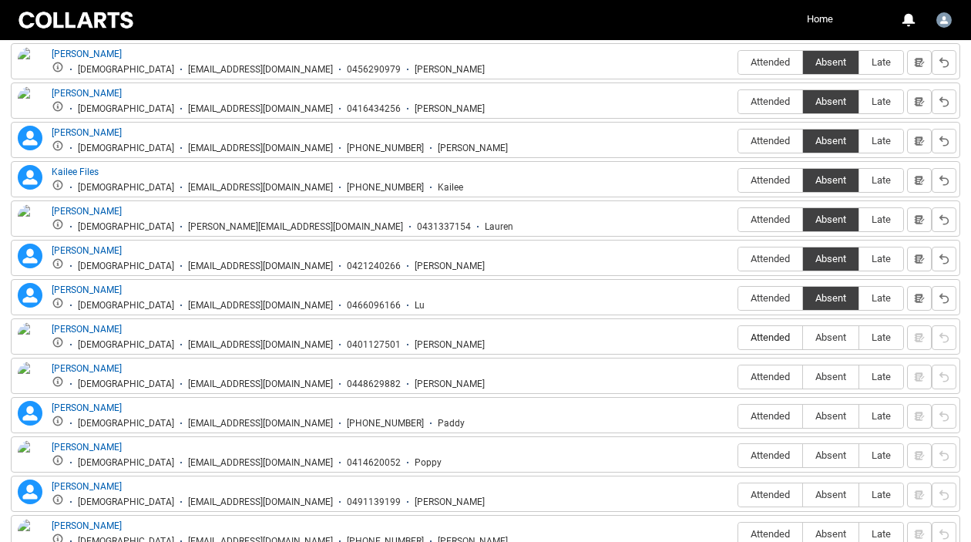
click at [767, 336] on span "Attended" at bounding box center [770, 337] width 64 height 12
click at [738, 337] on input "Attended" at bounding box center [737, 337] width 1 height 1
type lightning-radio-group "Attended"
radio input "true"
click at [837, 374] on span "Absent" at bounding box center [830, 377] width 55 height 12
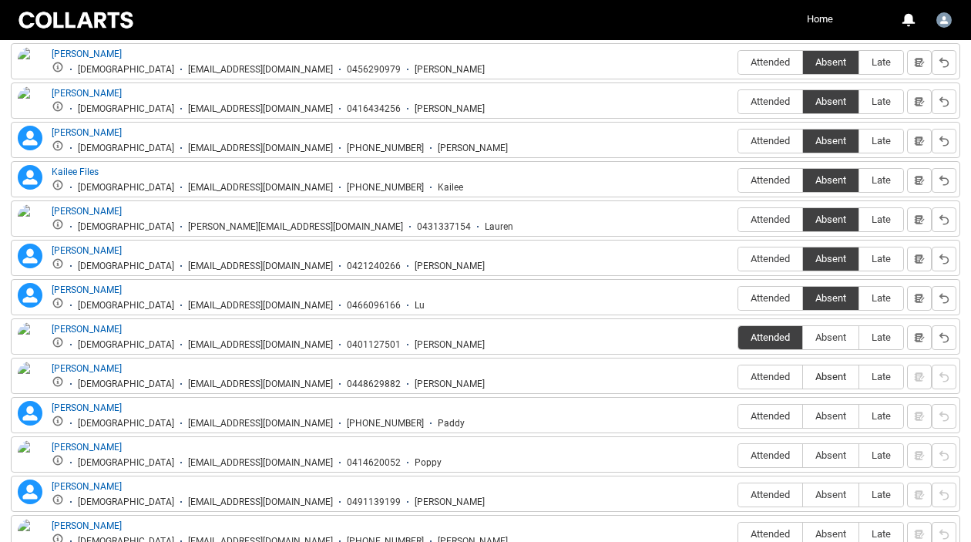
click at [803, 376] on input "Absent" at bounding box center [802, 376] width 1 height 1
type lightning-radio-group "Absent"
radio input "true"
click at [838, 417] on span "Absent" at bounding box center [830, 416] width 55 height 12
click at [803, 416] on input "Absent" at bounding box center [802, 415] width 1 height 1
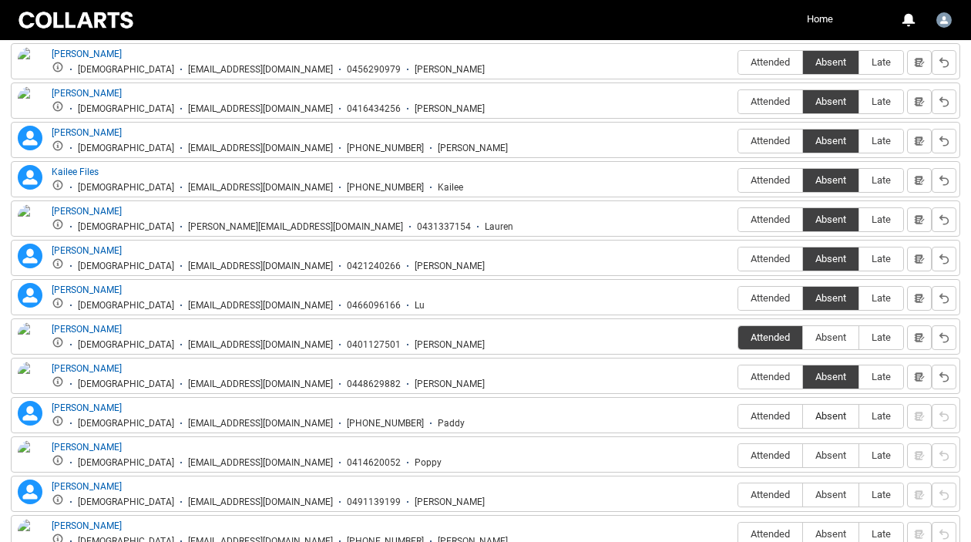
type lightning-radio-group "Absent"
radio input "true"
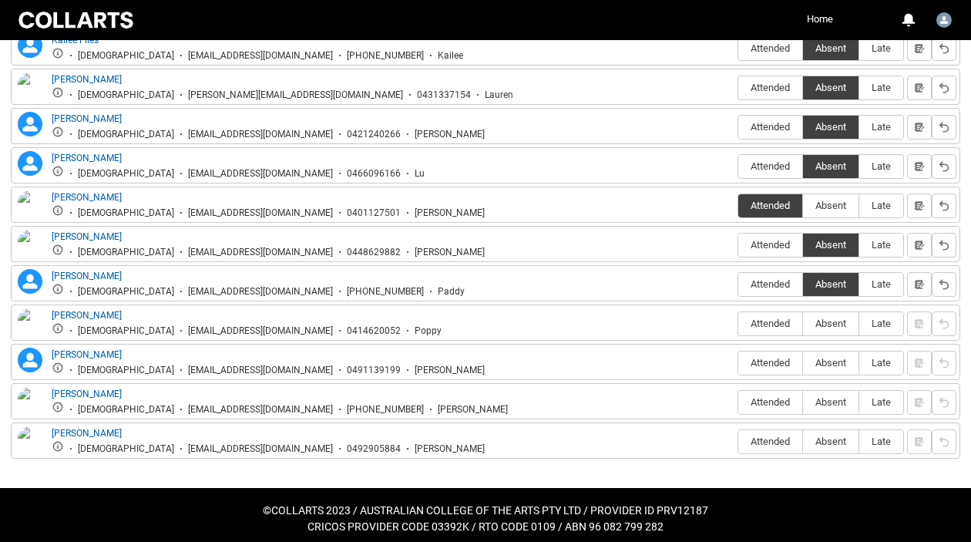
scroll to position [885, 0]
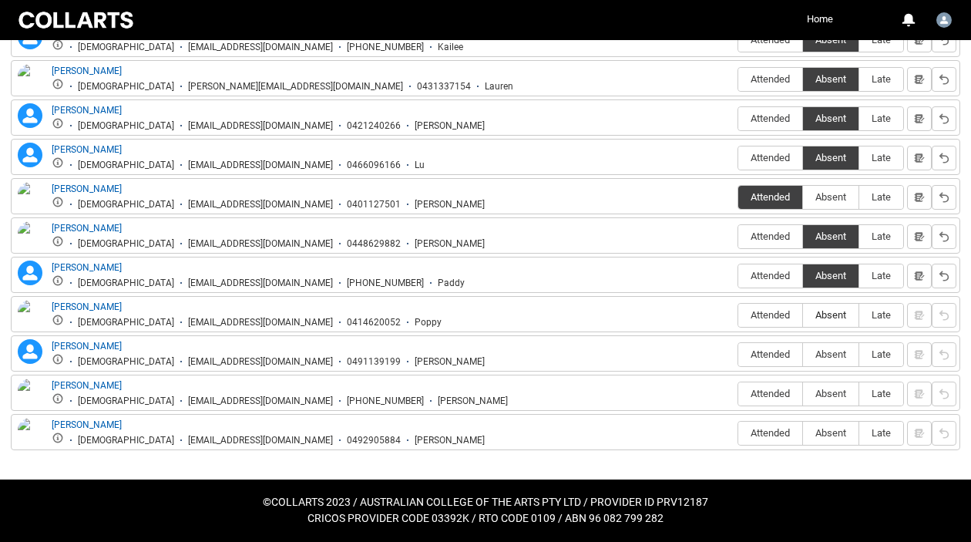
click at [840, 318] on span "Absent" at bounding box center [830, 315] width 55 height 12
click at [803, 315] on input "Absent" at bounding box center [802, 314] width 1 height 1
type lightning-radio-group "Absent"
radio input "true"
click at [767, 354] on span "Attended" at bounding box center [770, 354] width 64 height 12
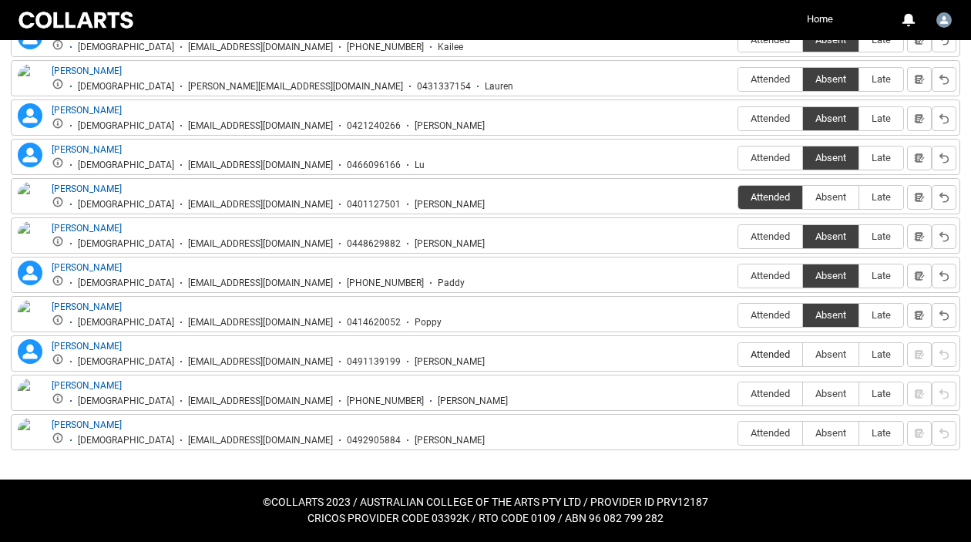
click at [738, 354] on input "Attended" at bounding box center [737, 354] width 1 height 1
type lightning-radio-group "Attended"
radio input "true"
click at [821, 397] on span "Absent" at bounding box center [830, 394] width 55 height 12
click at [803, 394] on input "Absent" at bounding box center [802, 393] width 1 height 1
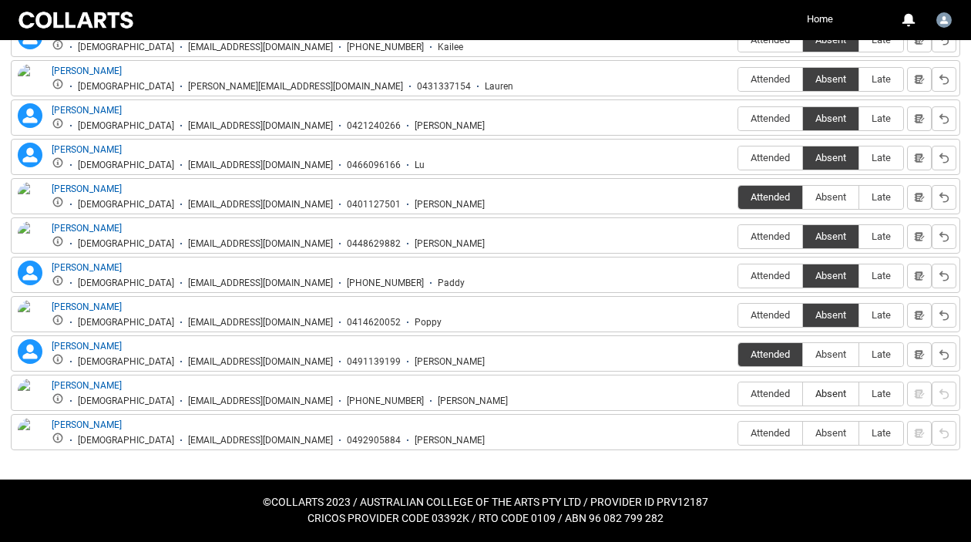
type lightning-radio-group "Absent"
radio input "true"
click at [820, 427] on label "Absent" at bounding box center [830, 433] width 55 height 24
click at [803, 432] on input "Absent" at bounding box center [802, 432] width 1 height 1
type lightning-radio-group "Absent"
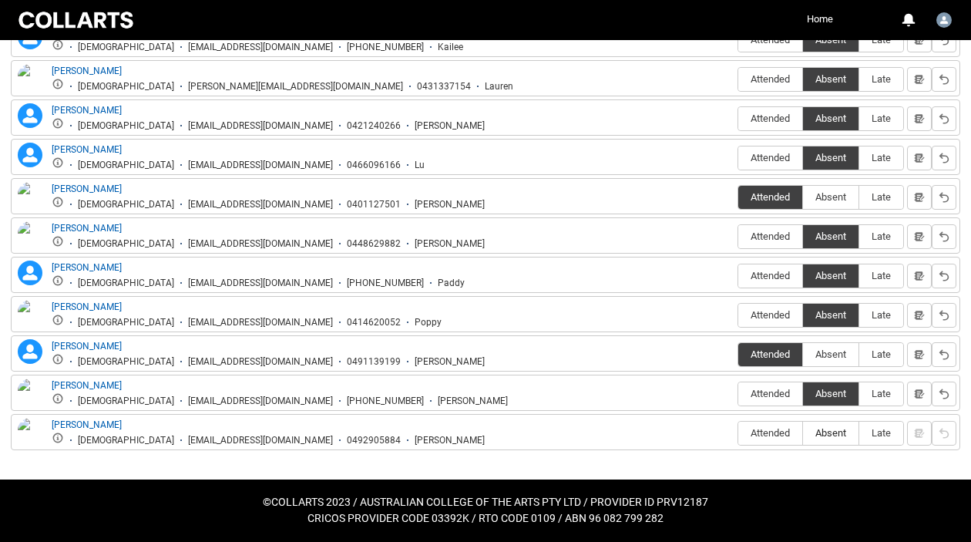
radio input "true"
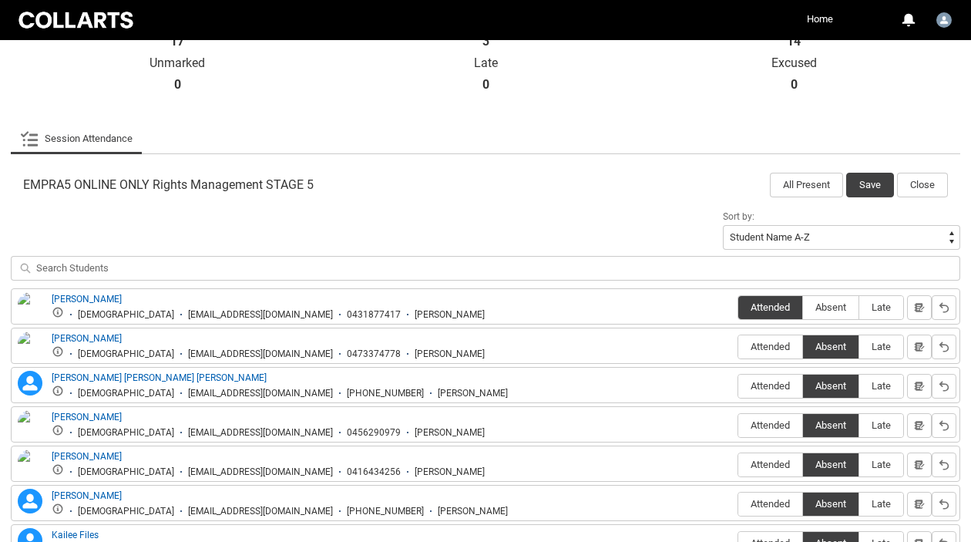
scroll to position [237, 0]
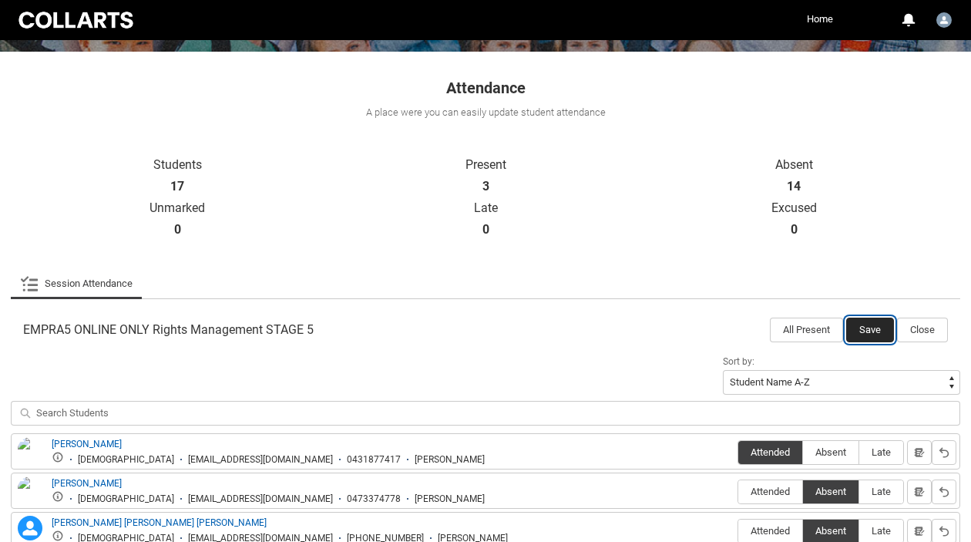
click at [861, 336] on button "Save" at bounding box center [870, 329] width 48 height 25
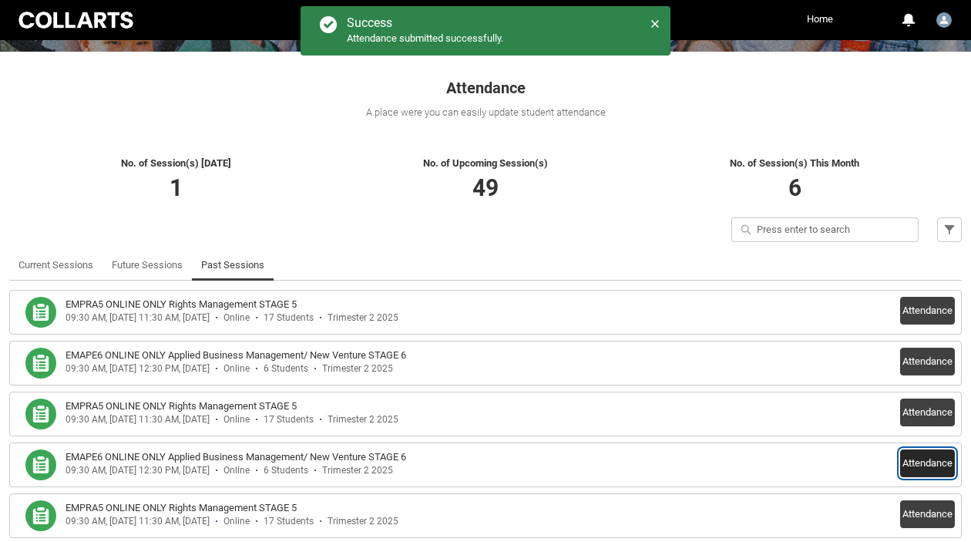
click at [938, 463] on button "Attendance" at bounding box center [927, 463] width 55 height 28
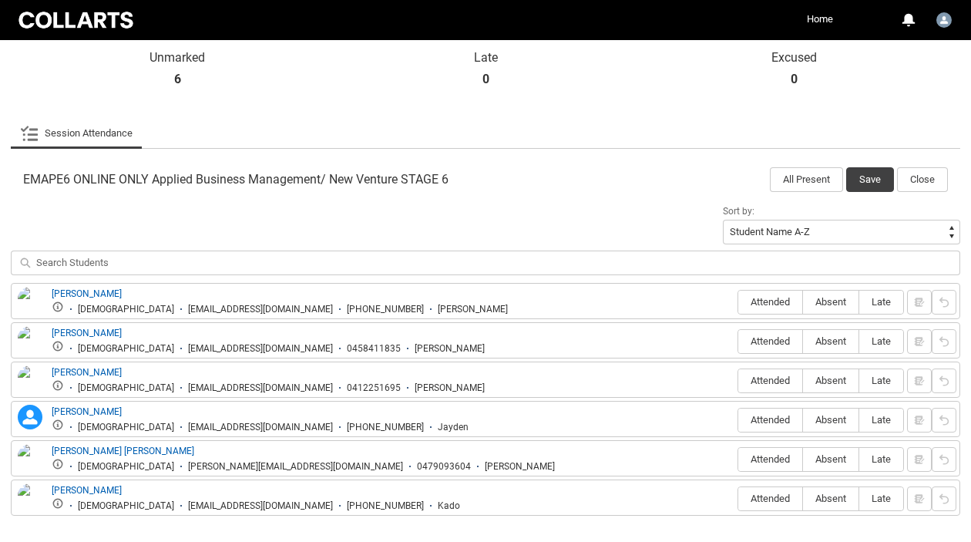
scroll to position [452, 0]
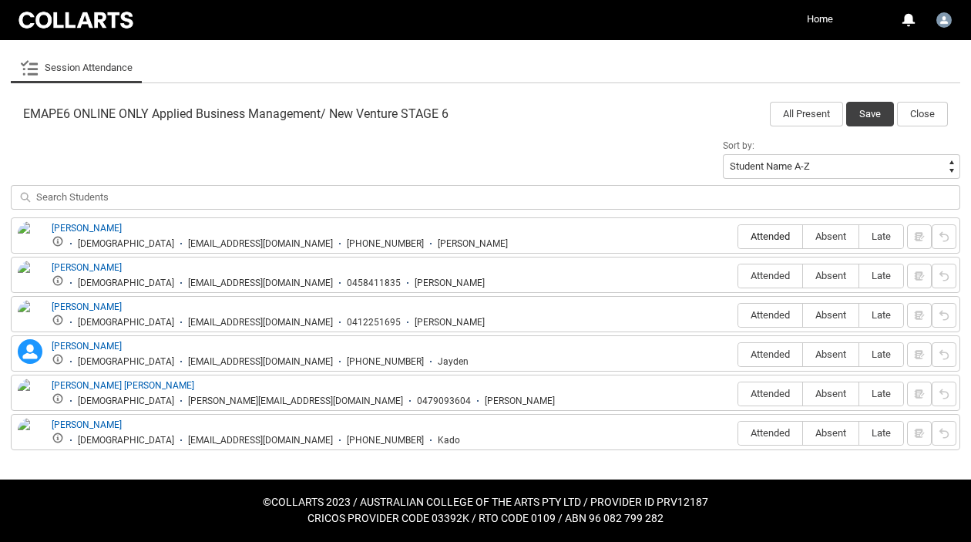
click at [774, 231] on span "Attended" at bounding box center [770, 236] width 64 height 12
click at [738, 236] on input "Attended" at bounding box center [737, 236] width 1 height 1
type lightning-radio-group "Attended"
radio input "true"
click at [834, 274] on span "Absent" at bounding box center [830, 276] width 55 height 12
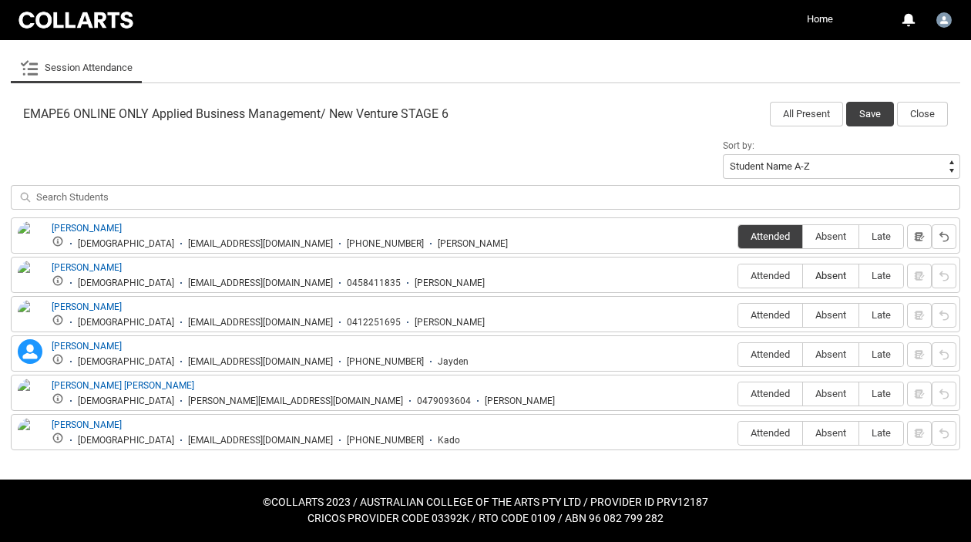
click at [803, 275] on input "Absent" at bounding box center [802, 275] width 1 height 1
type lightning-radio-group "Absent"
radio input "true"
click at [831, 307] on label "Absent" at bounding box center [830, 316] width 55 height 24
click at [803, 314] on input "Absent" at bounding box center [802, 314] width 1 height 1
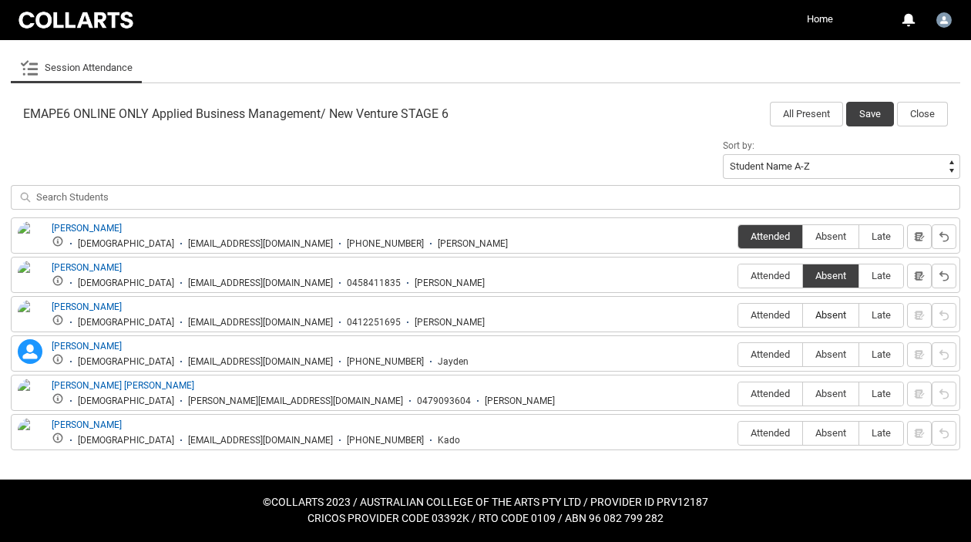
type lightning-radio-group "Absent"
radio input "true"
click at [828, 354] on span "Absent" at bounding box center [830, 354] width 55 height 12
click at [803, 354] on input "Absent" at bounding box center [802, 354] width 1 height 1
type lightning-radio-group "Absent"
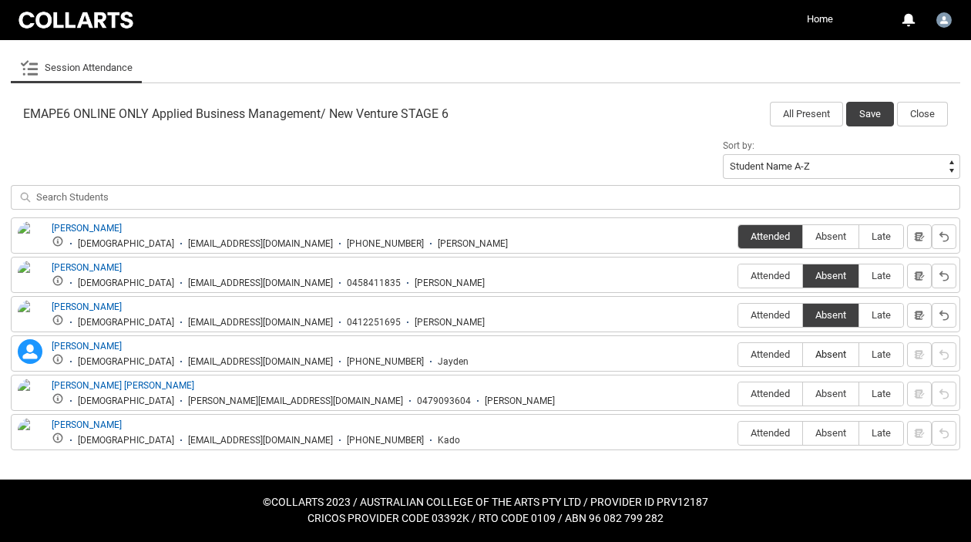
radio input "true"
click at [762, 396] on span "Attended" at bounding box center [770, 394] width 64 height 12
click at [738, 394] on input "Attended" at bounding box center [737, 393] width 1 height 1
type lightning-radio-group "Attended"
radio input "true"
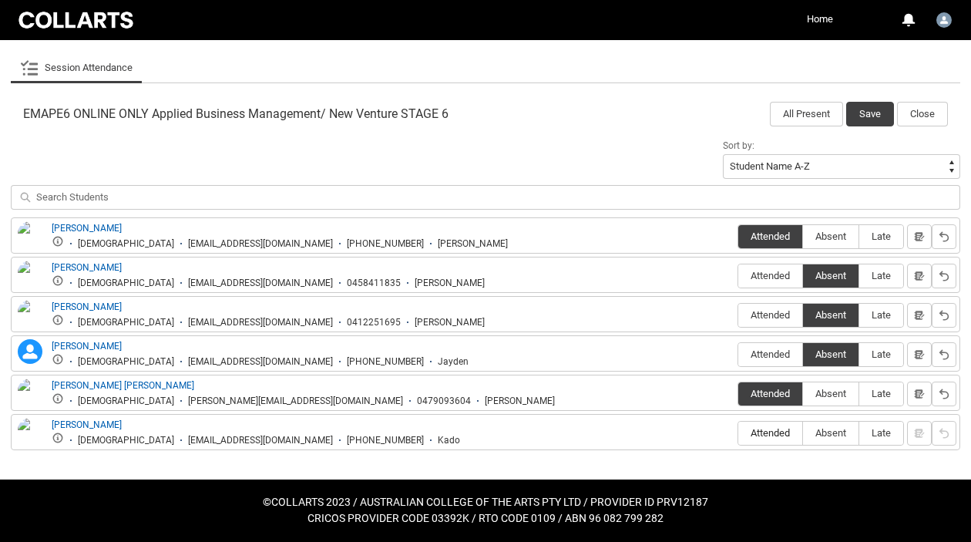
click at [762, 430] on span "Attended" at bounding box center [770, 433] width 64 height 12
click at [738, 432] on input "Attended" at bounding box center [737, 432] width 1 height 1
type lightning-radio-group "Attended"
radio input "true"
click at [858, 109] on button "Save" at bounding box center [870, 114] width 48 height 25
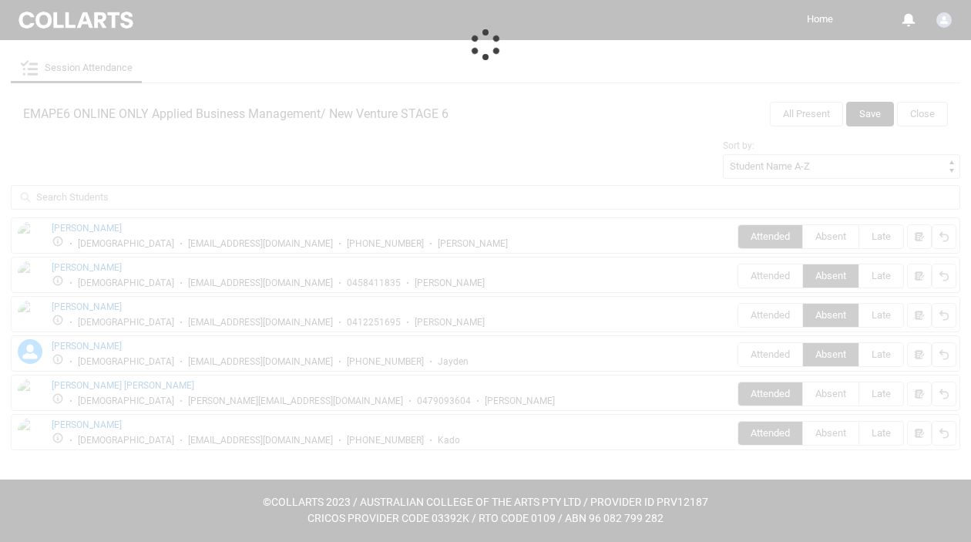
scroll to position [465, 0]
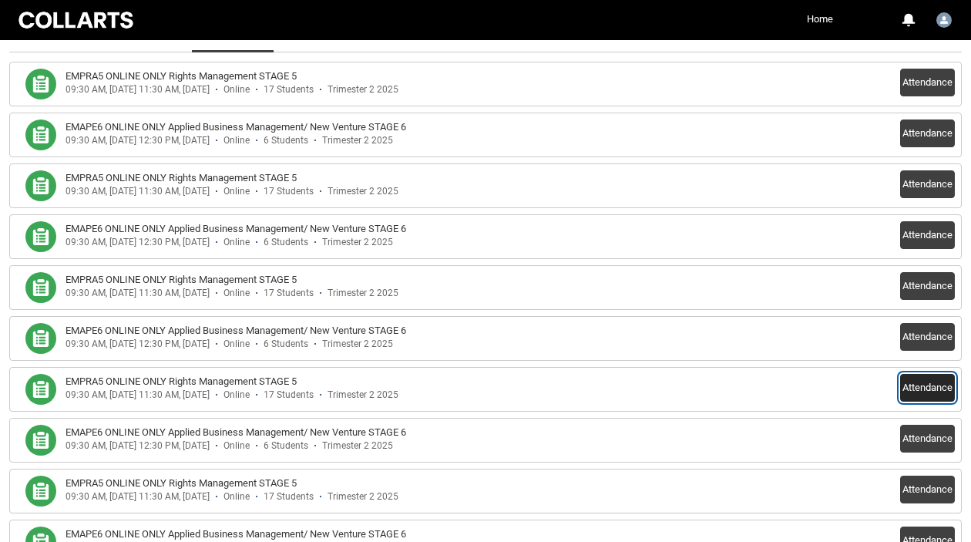
click at [913, 384] on button "Attendance" at bounding box center [927, 388] width 55 height 28
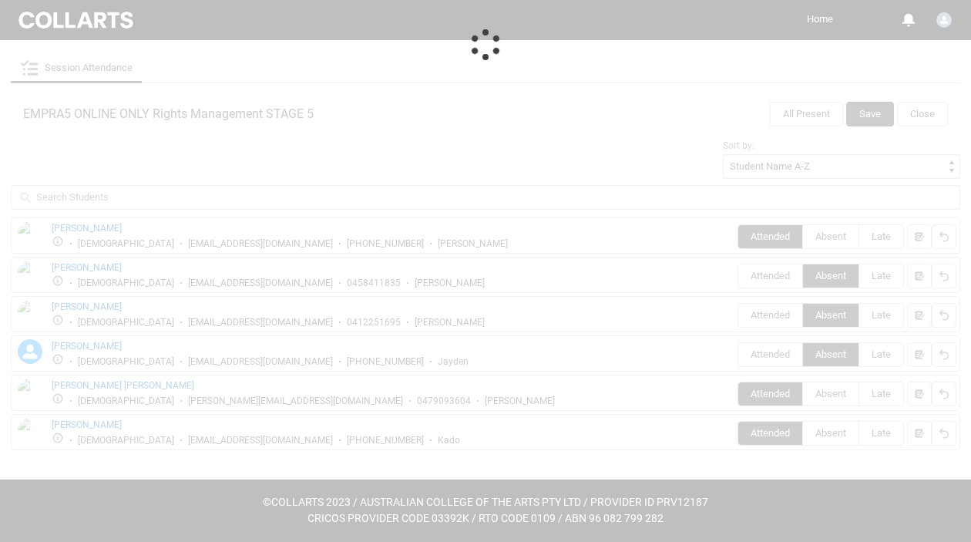
scroll to position [452, 0]
